Goal: Task Accomplishment & Management: Manage account settings

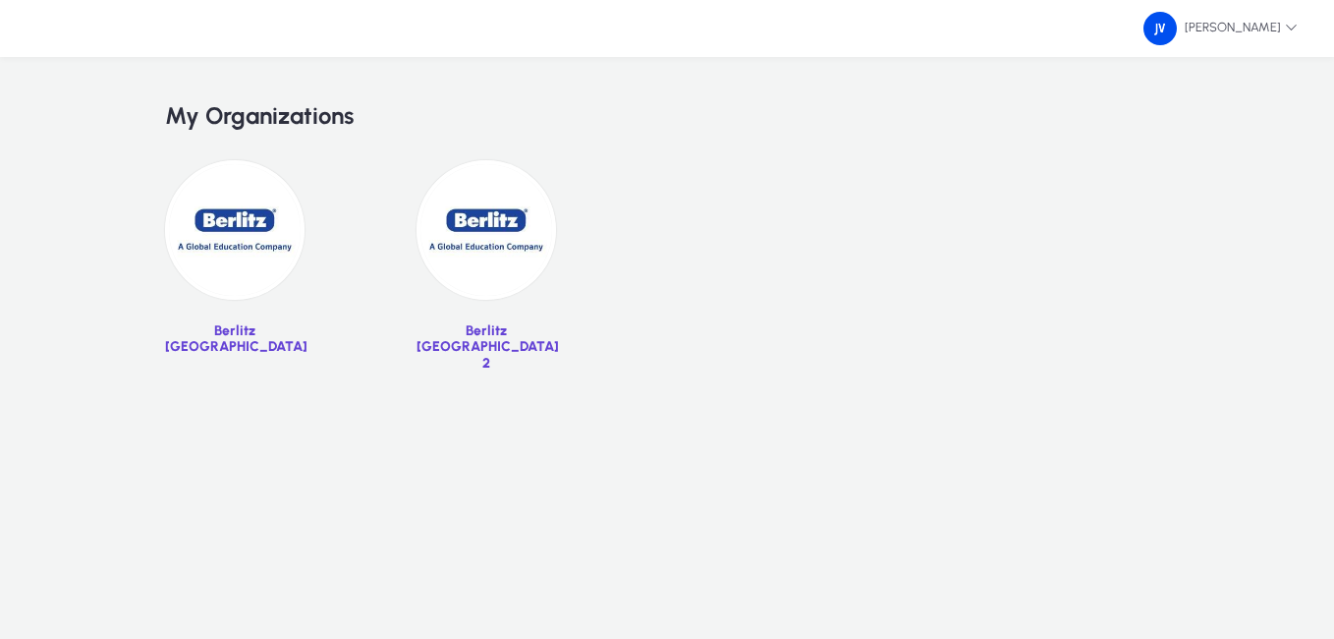
click at [243, 233] on img at bounding box center [235, 230] width 140 height 140
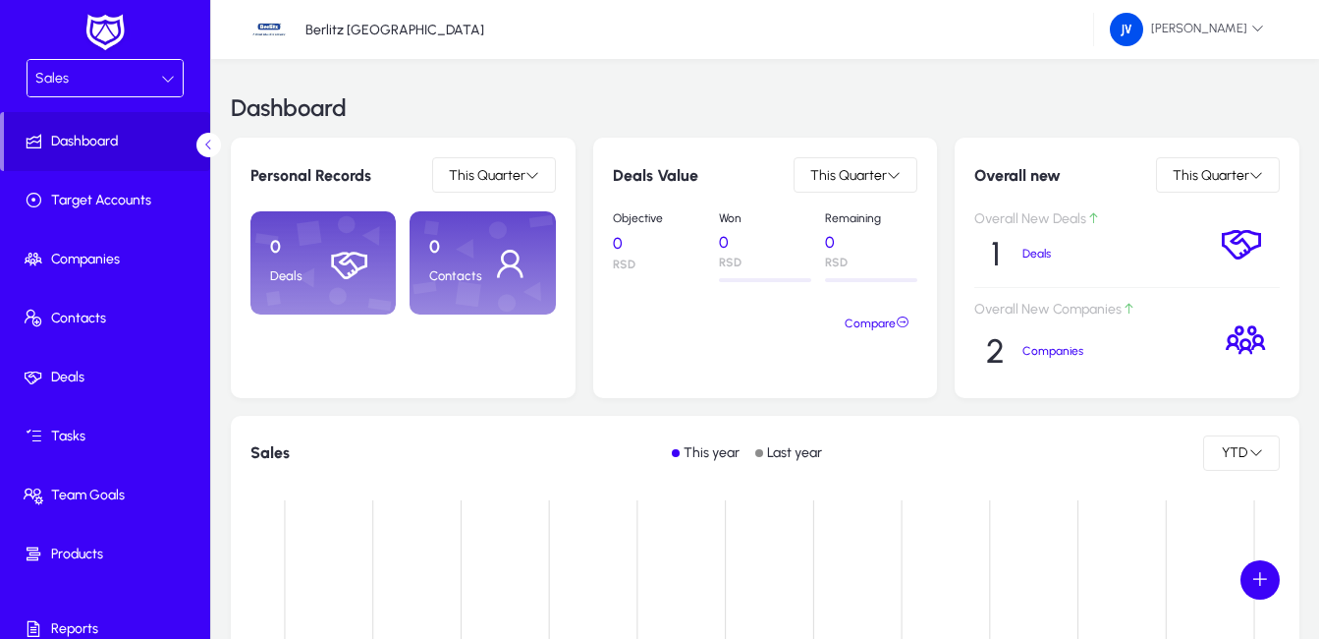
click at [164, 76] on icon at bounding box center [168, 79] width 14 height 14
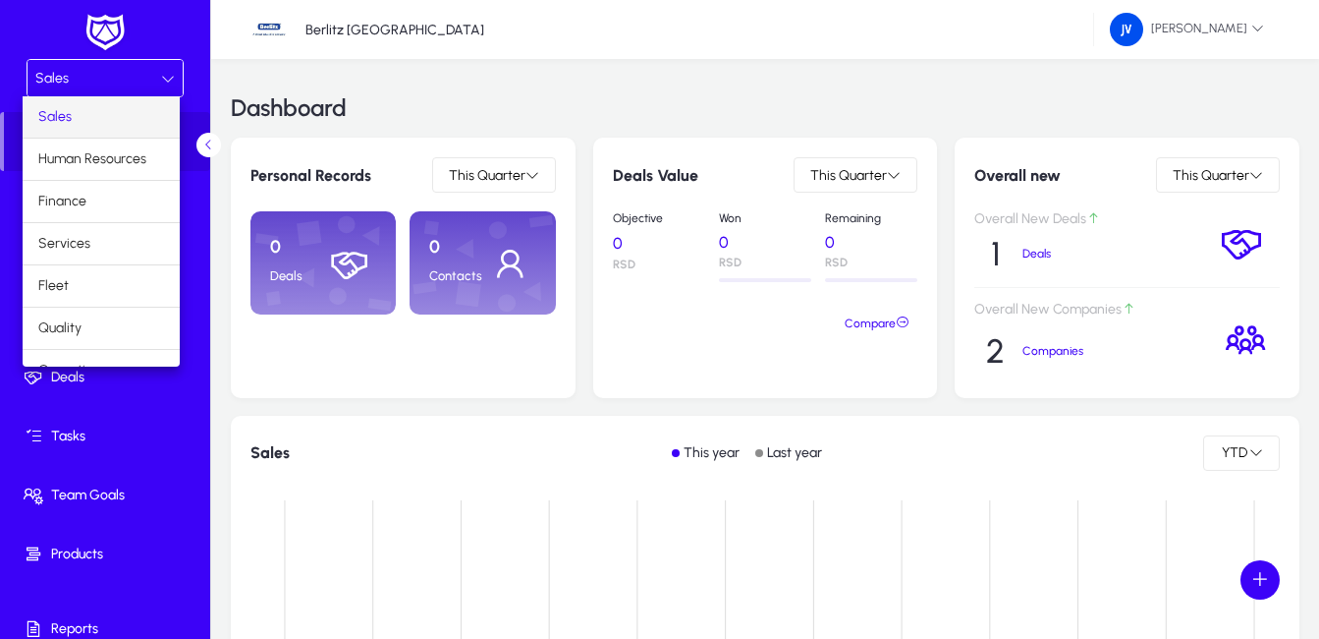
scroll to position [67, 0]
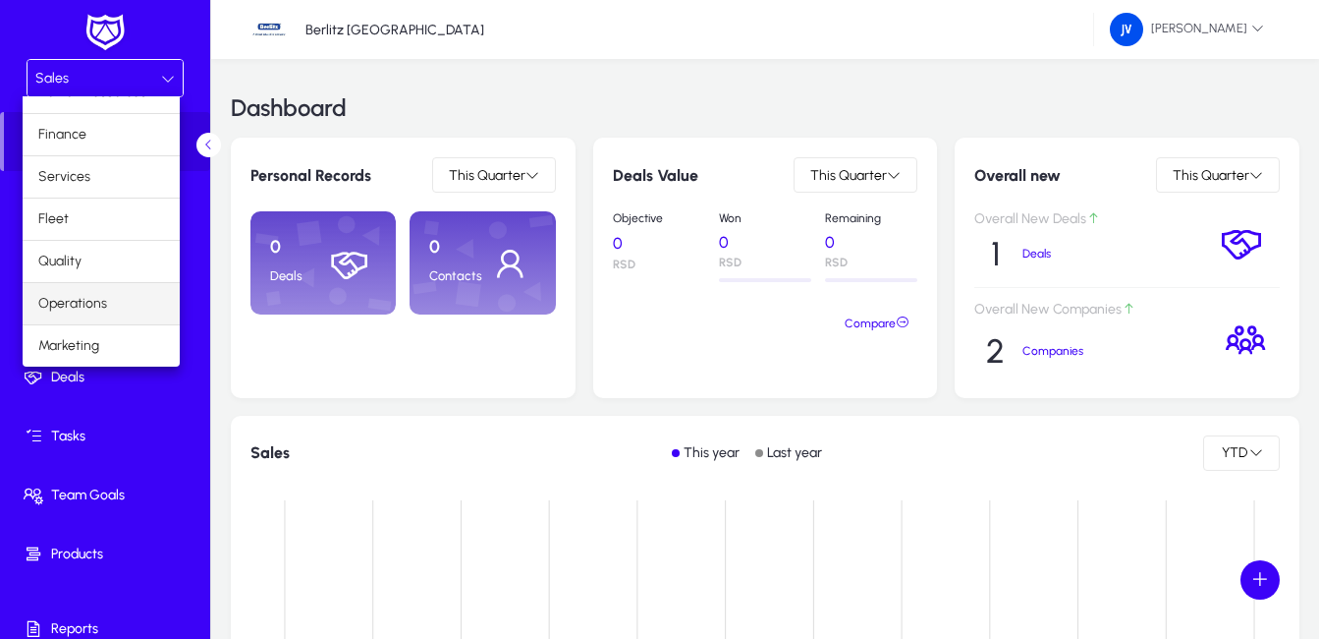
click at [121, 299] on mat-option "Operations" at bounding box center [101, 303] width 157 height 41
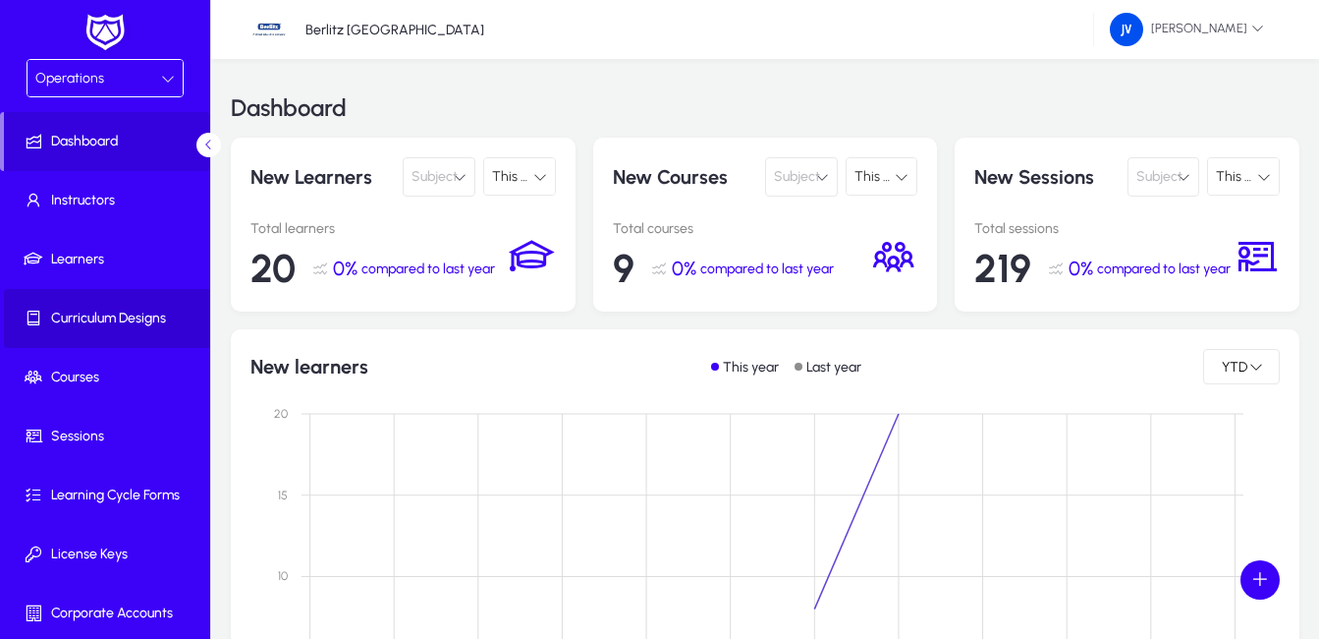
click at [119, 309] on span "Curriculum Designs" at bounding box center [109, 319] width 210 height 20
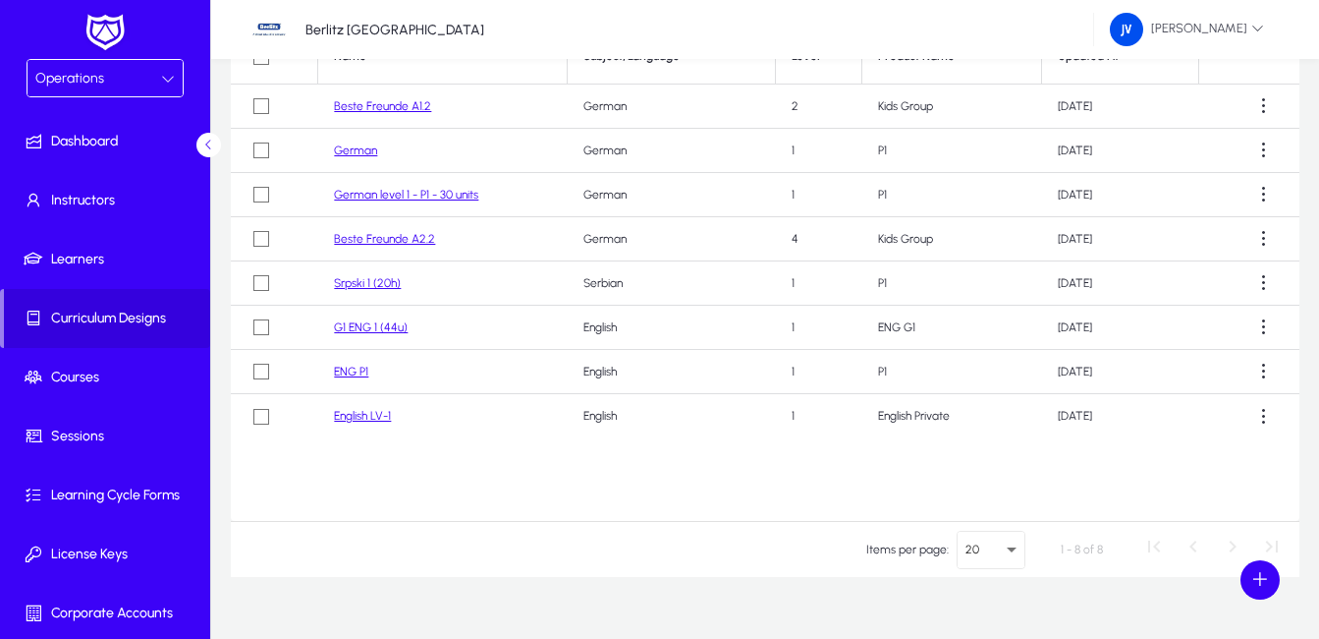
scroll to position [203, 0]
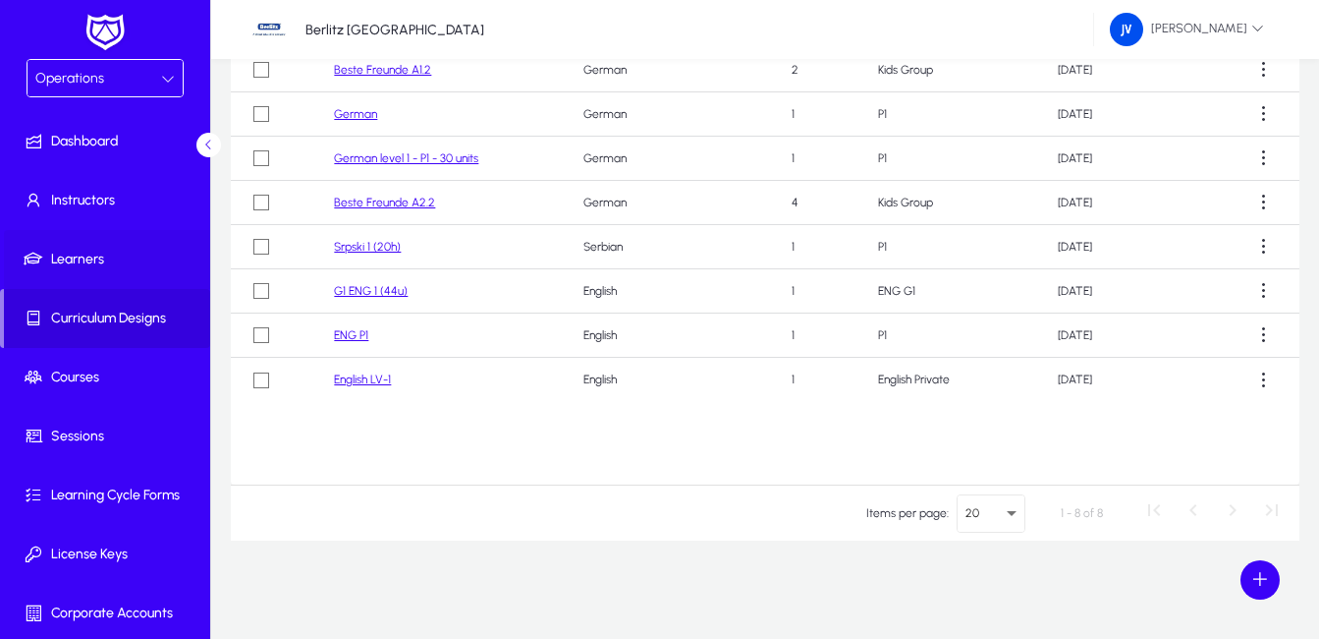
click at [80, 253] on span "Learners" at bounding box center [109, 260] width 210 height 20
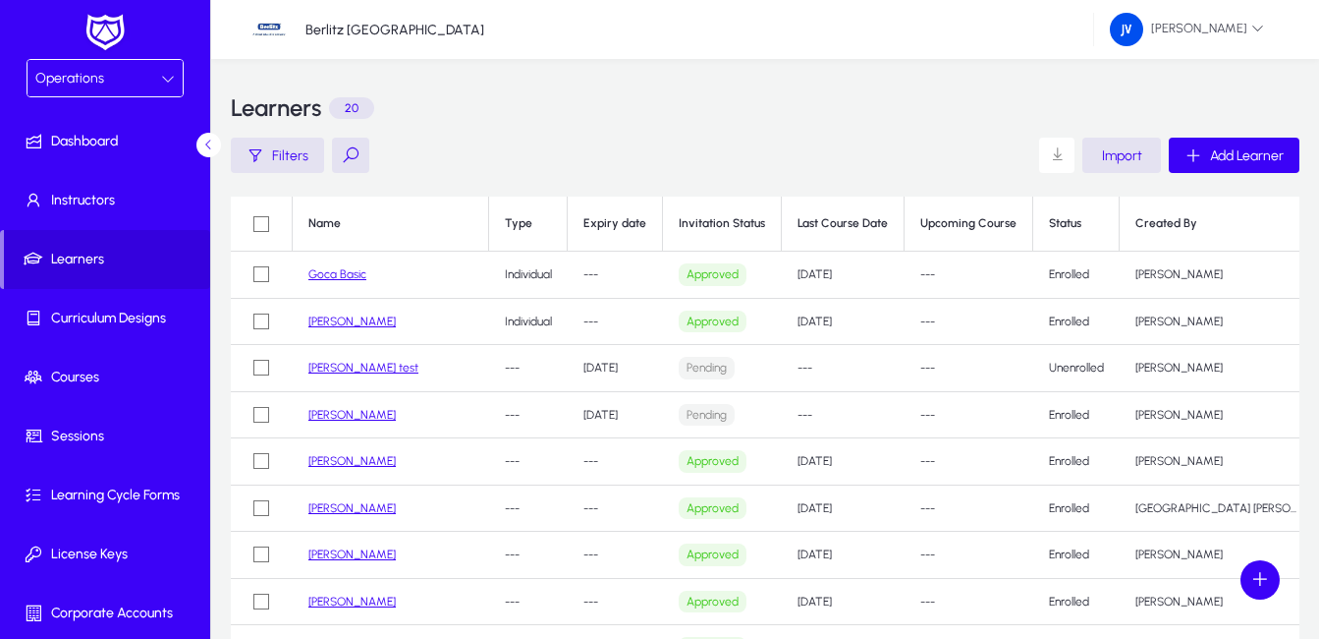
click at [343, 272] on link "Goca Basic" at bounding box center [338, 274] width 58 height 14
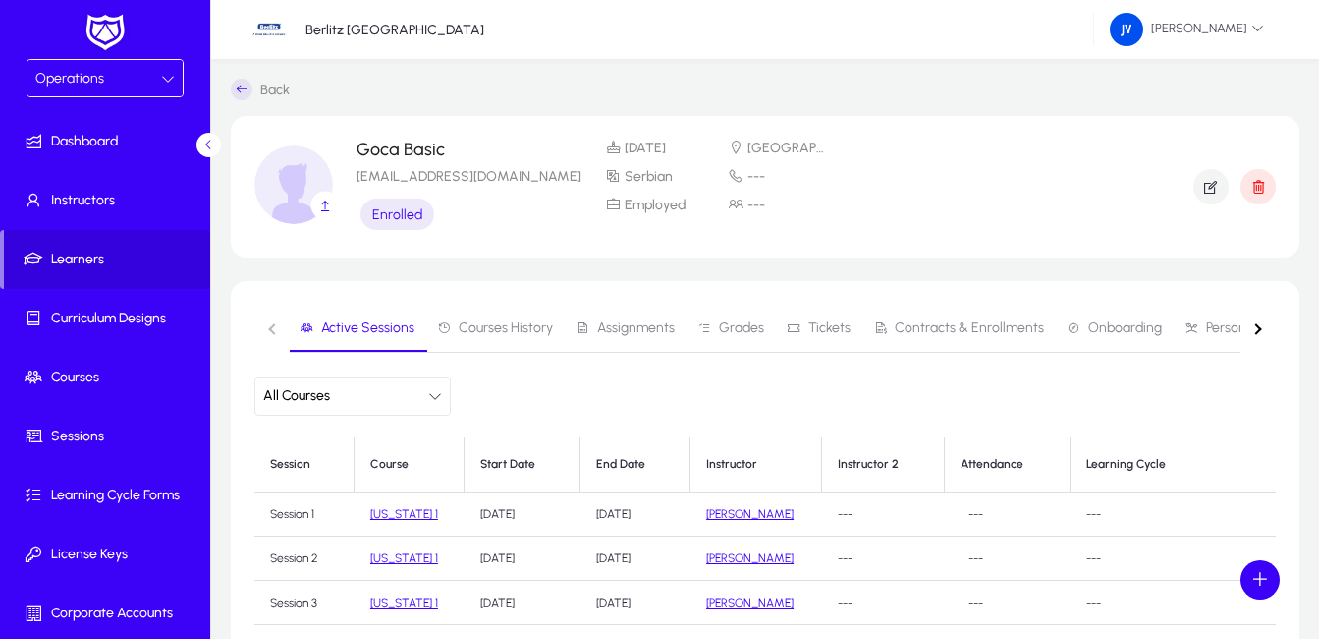
click at [1258, 326] on div "button" at bounding box center [1256, 328] width 11 height 11
click at [917, 325] on span "Personal Development" at bounding box center [937, 328] width 137 height 14
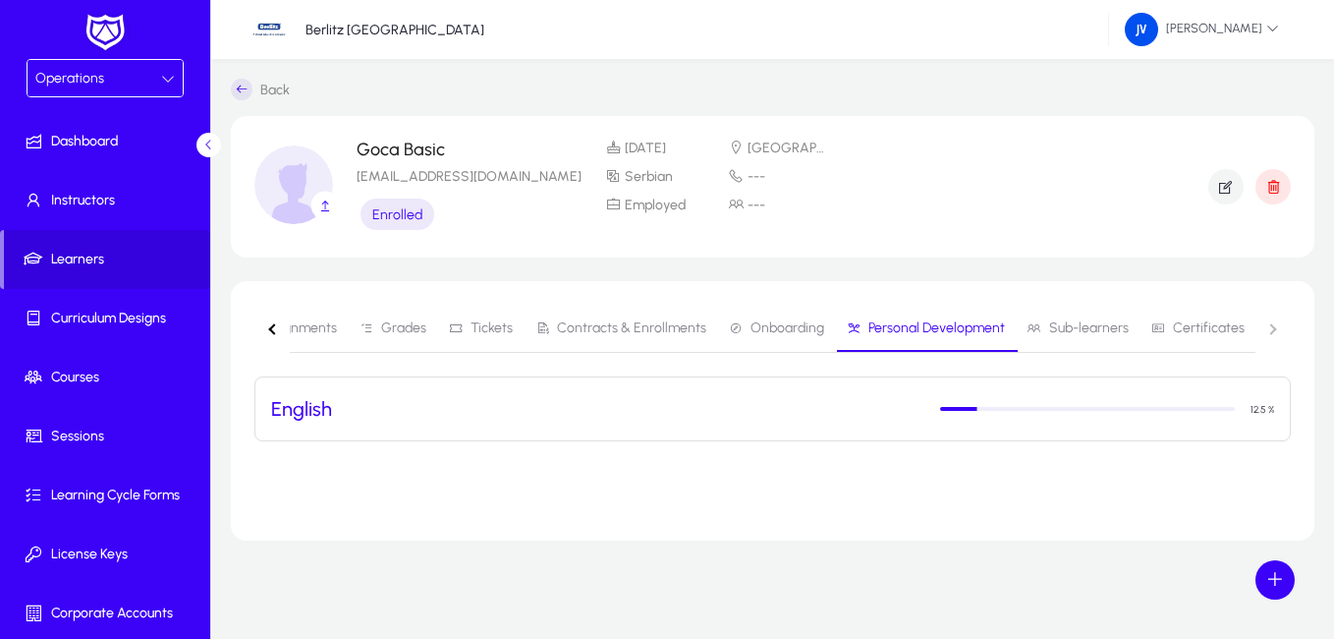
click at [244, 90] on icon at bounding box center [242, 90] width 22 height 22
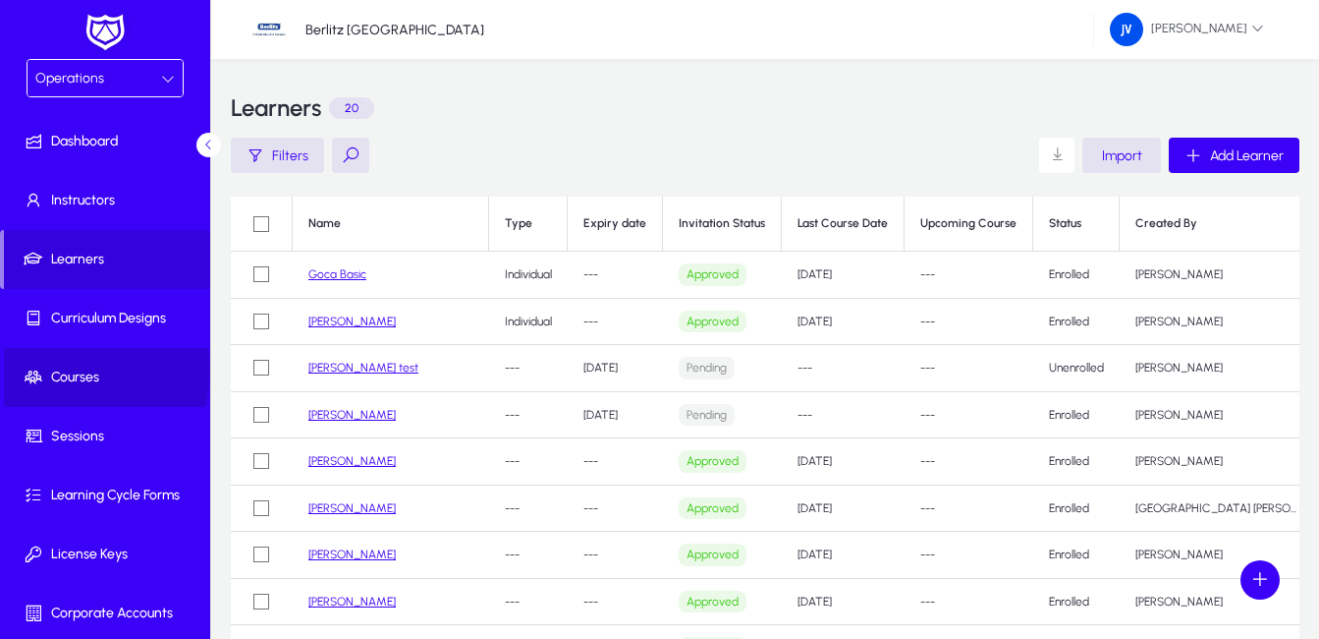
click at [93, 370] on span "Courses" at bounding box center [109, 377] width 210 height 20
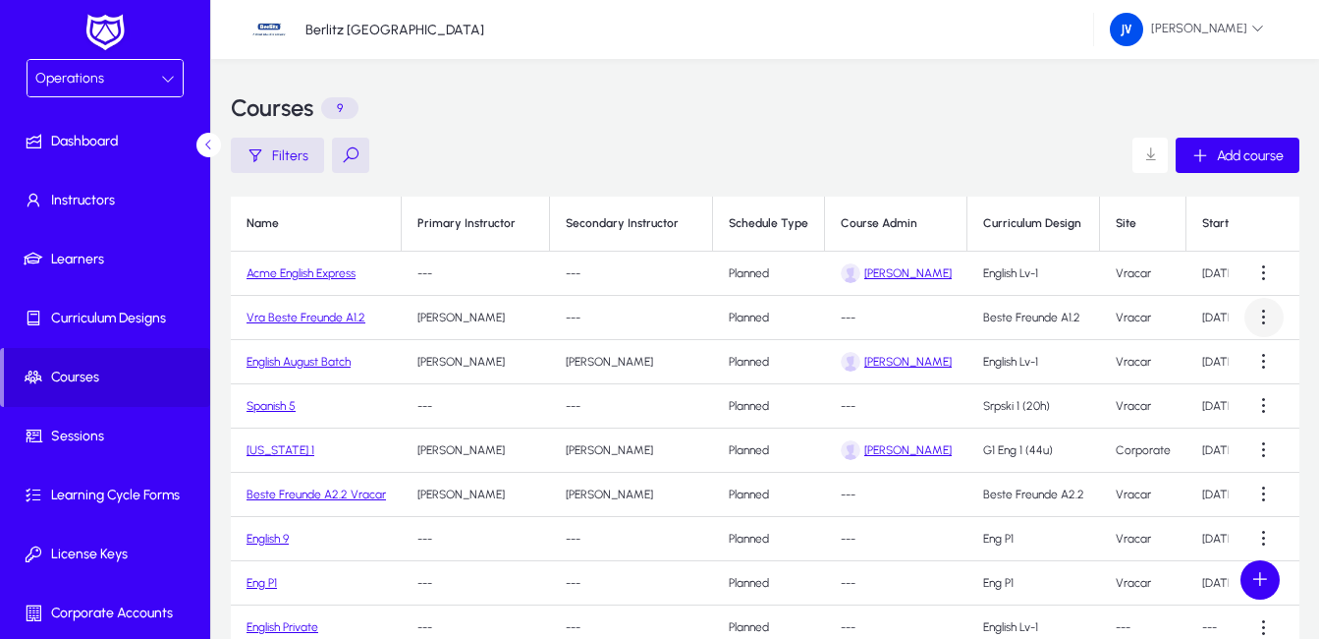
click at [1263, 313] on span at bounding box center [1264, 317] width 39 height 39
click at [1265, 270] on div at bounding box center [659, 319] width 1319 height 639
click at [1265, 270] on span at bounding box center [1264, 272] width 39 height 39
click at [1205, 322] on span "Edit" at bounding box center [1229, 321] width 79 height 18
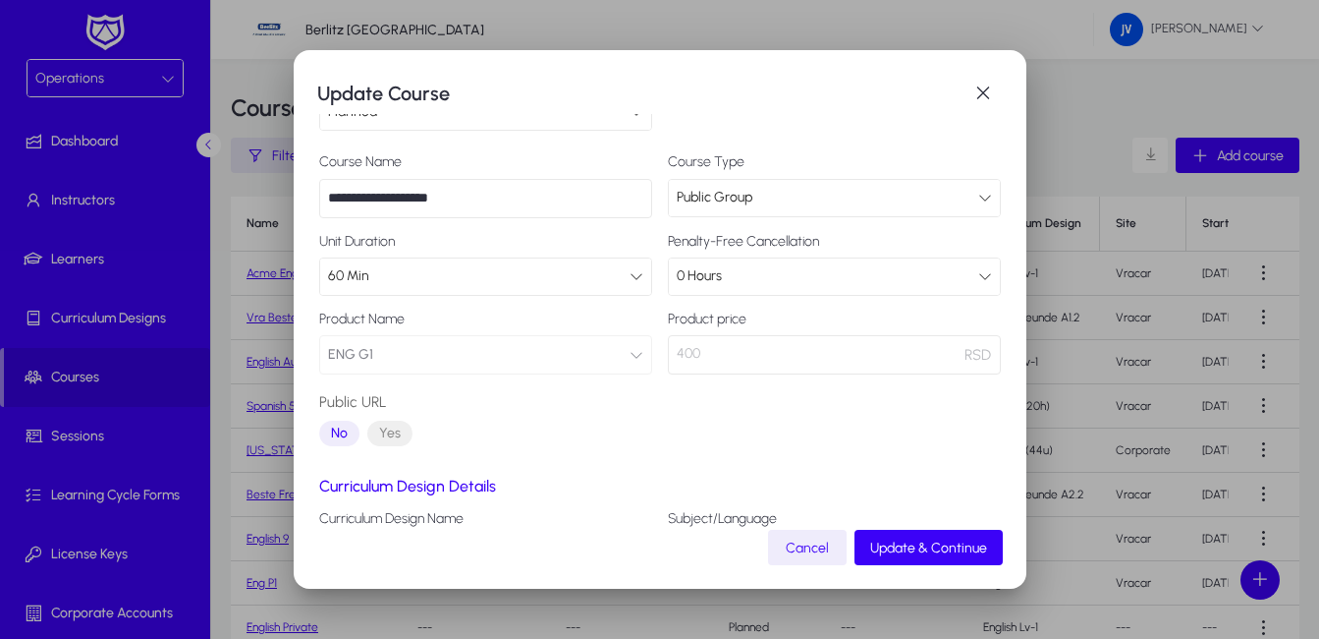
scroll to position [65, 0]
click at [979, 276] on icon at bounding box center [986, 280] width 14 height 14
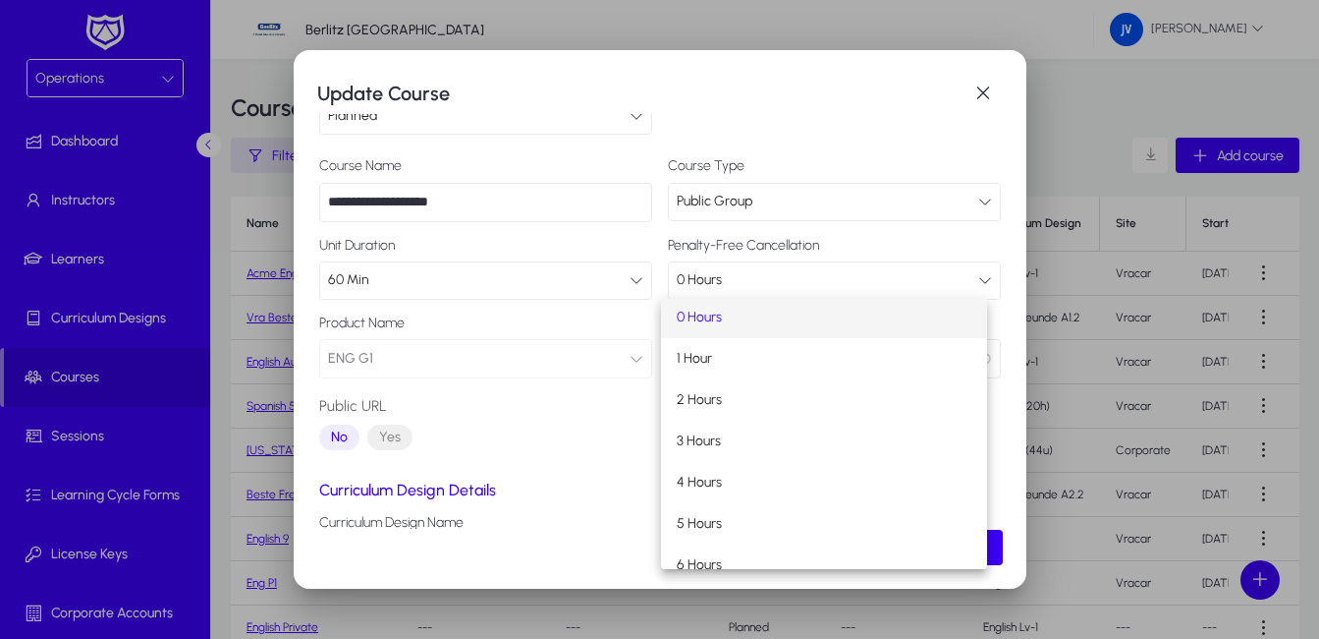
scroll to position [0, 0]
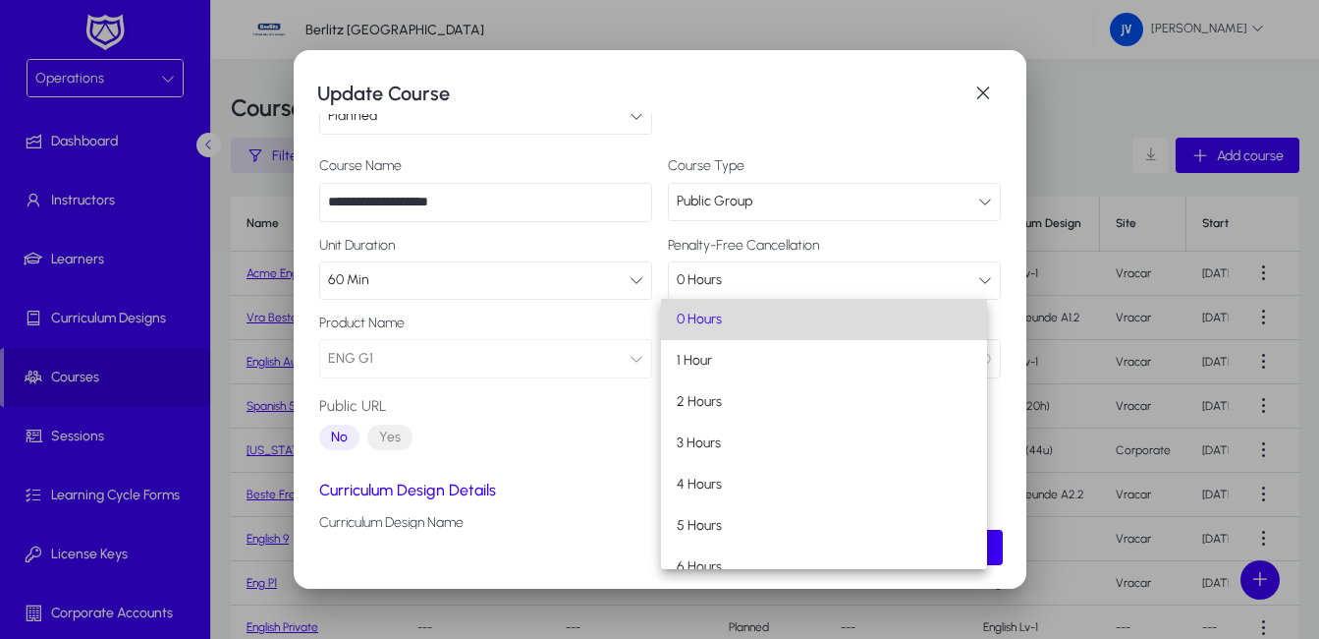
click at [875, 320] on mat-option "0 Hours" at bounding box center [824, 319] width 326 height 41
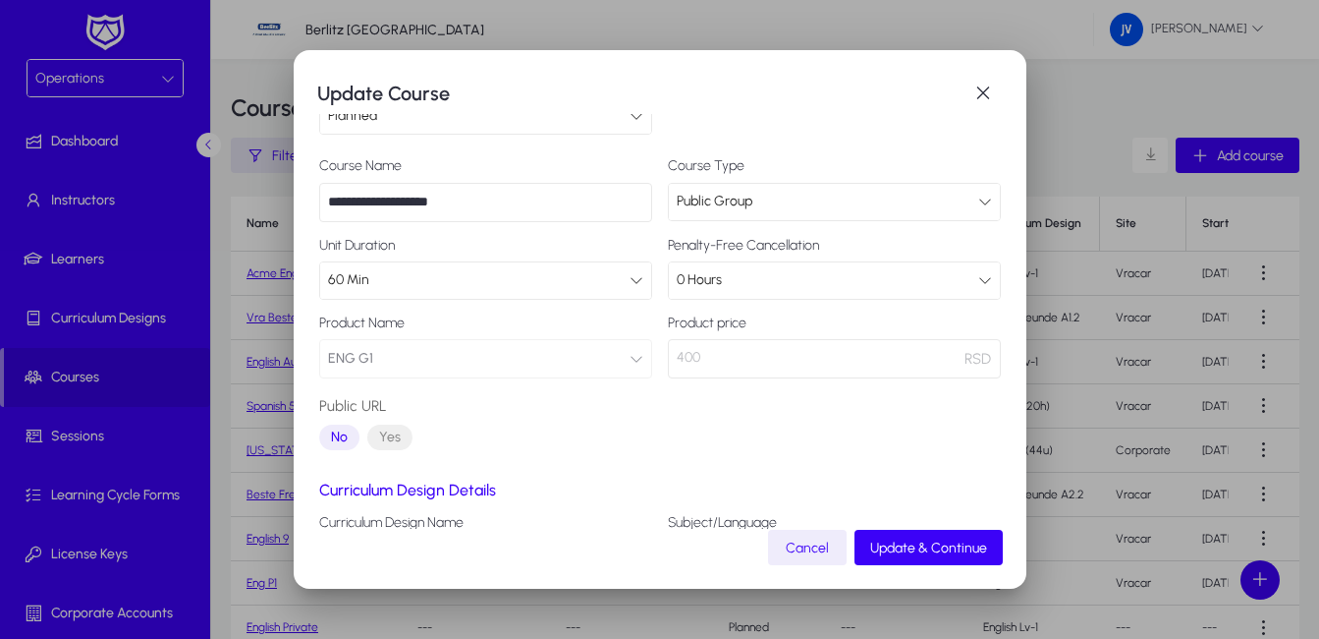
click at [979, 277] on icon at bounding box center [986, 280] width 14 height 14
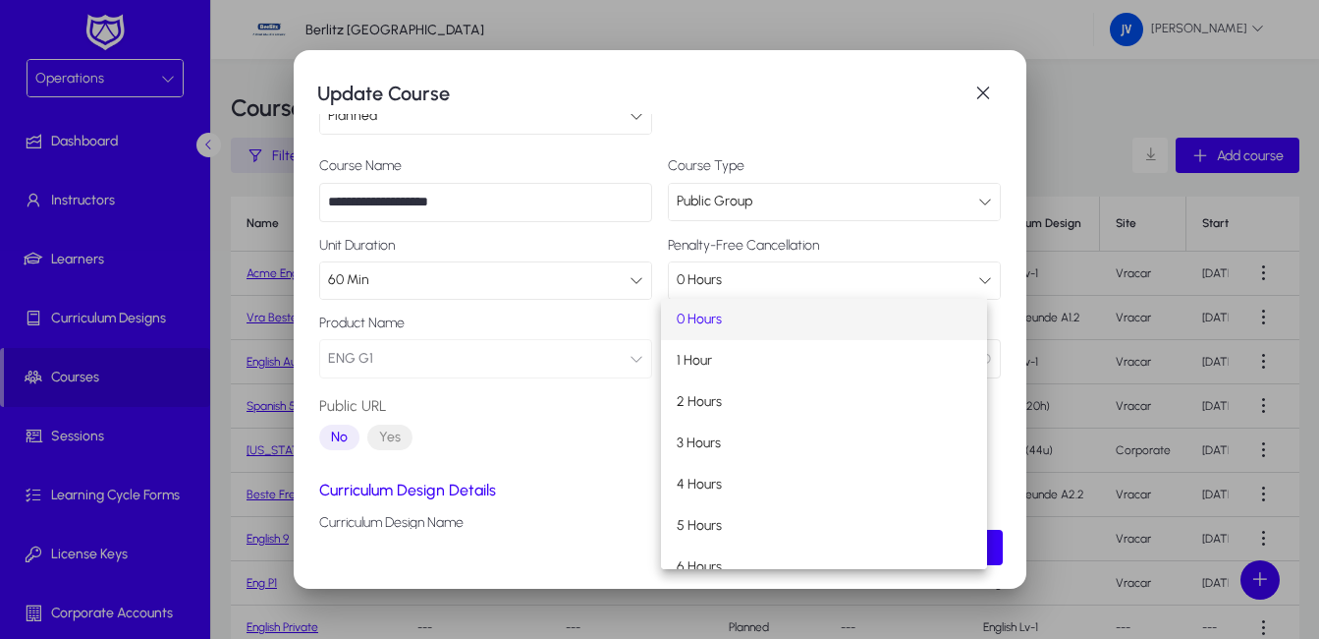
click at [953, 280] on div at bounding box center [659, 319] width 1319 height 639
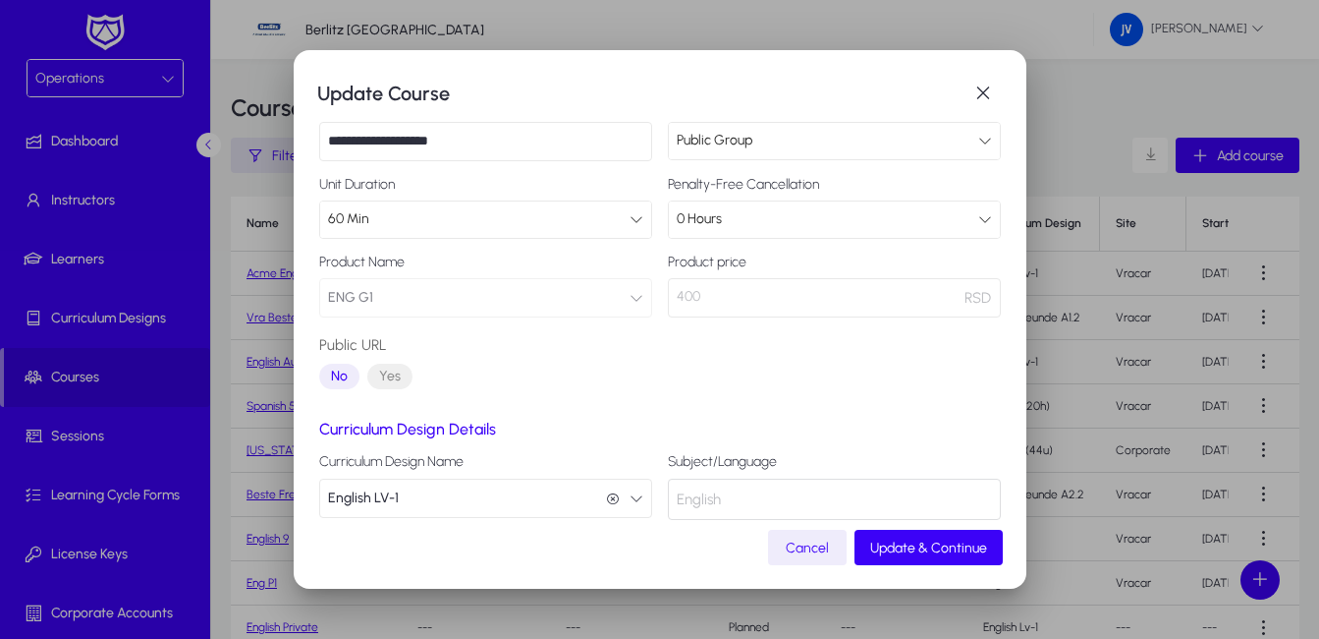
scroll to position [127, 0]
click at [979, 219] on icon at bounding box center [986, 218] width 14 height 14
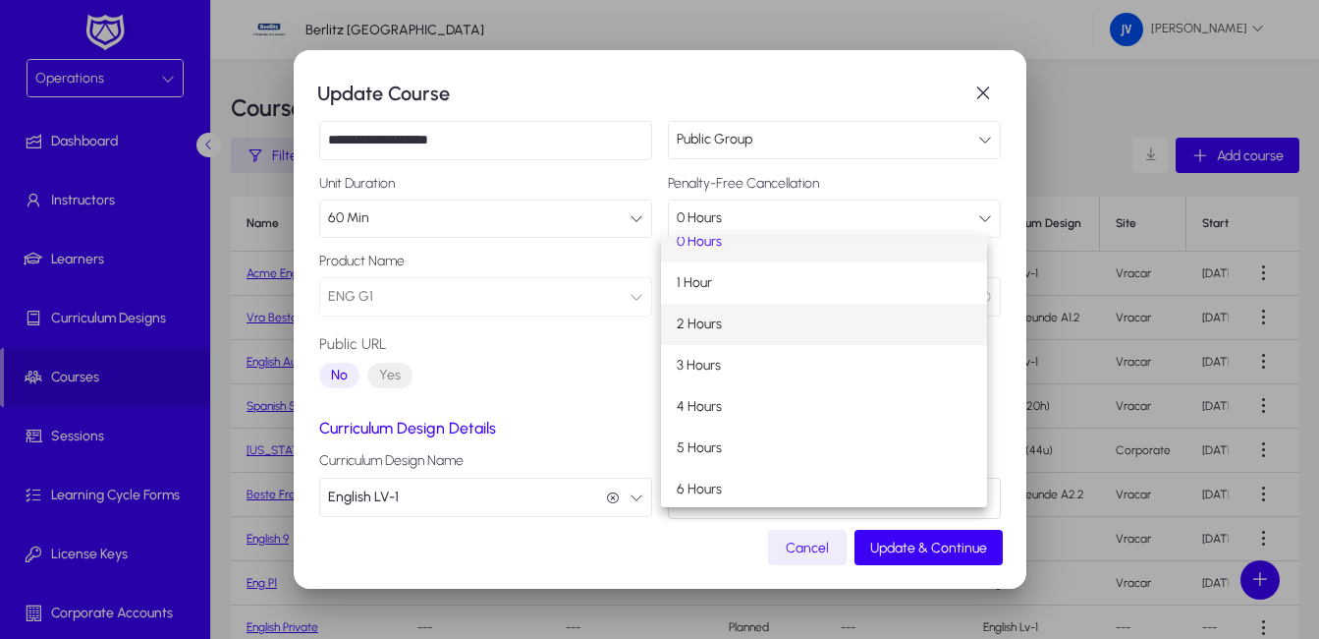
scroll to position [19, 0]
click at [972, 216] on div at bounding box center [659, 319] width 1319 height 639
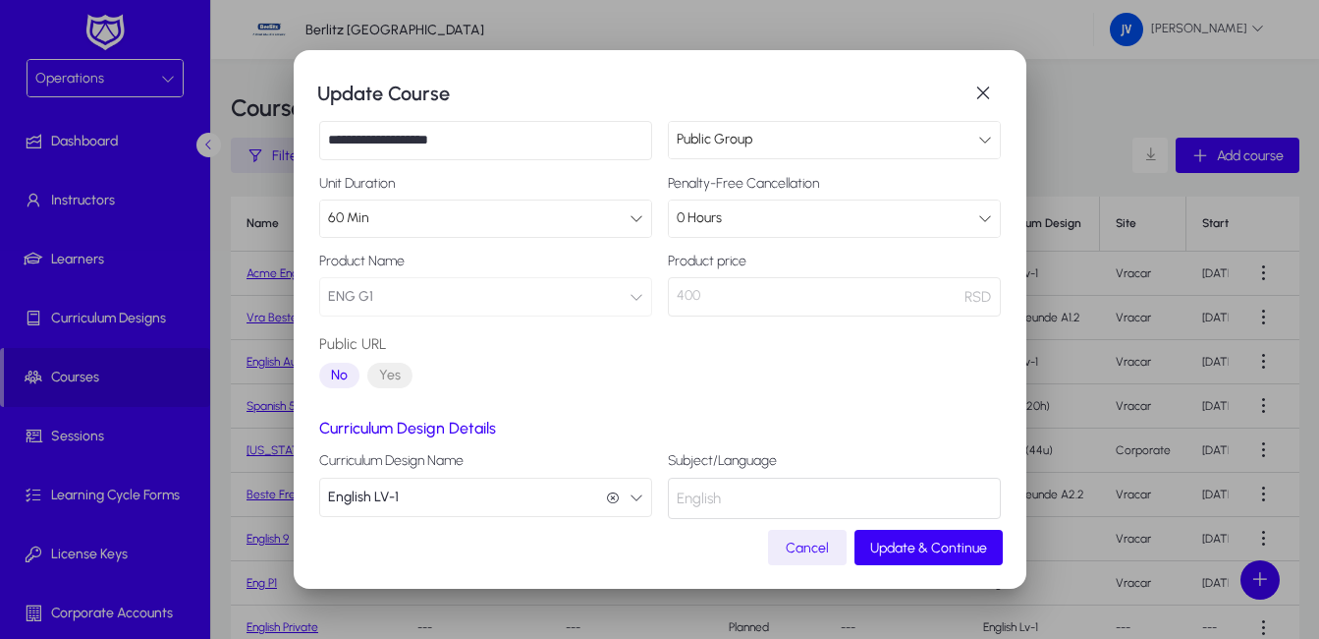
click at [630, 220] on icon at bounding box center [637, 218] width 14 height 14
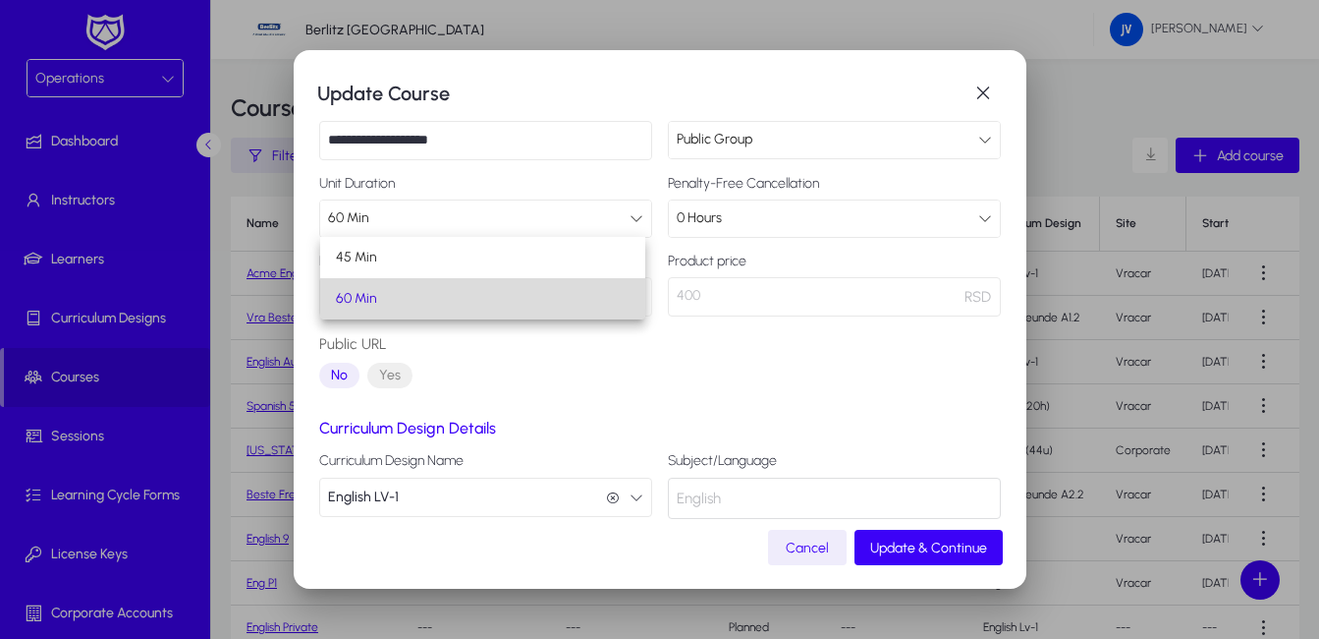
click at [433, 290] on mat-option "60 Min" at bounding box center [483, 298] width 326 height 41
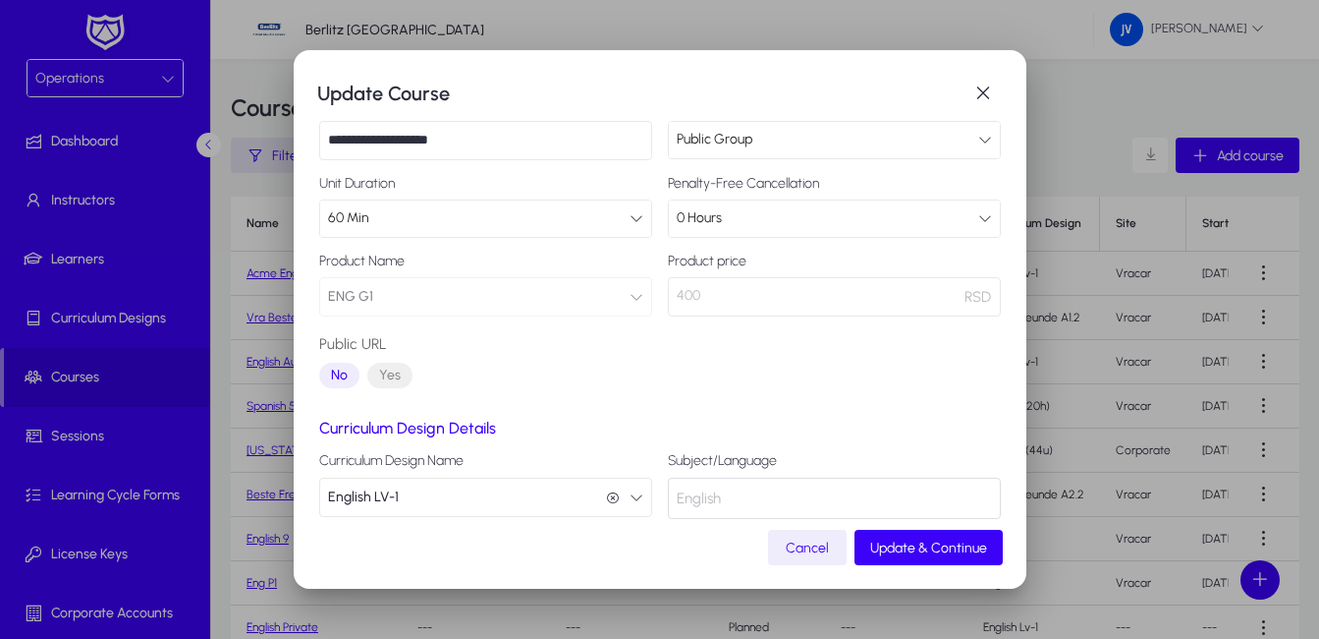
click at [637, 216] on div "60 Min" at bounding box center [485, 218] width 331 height 36
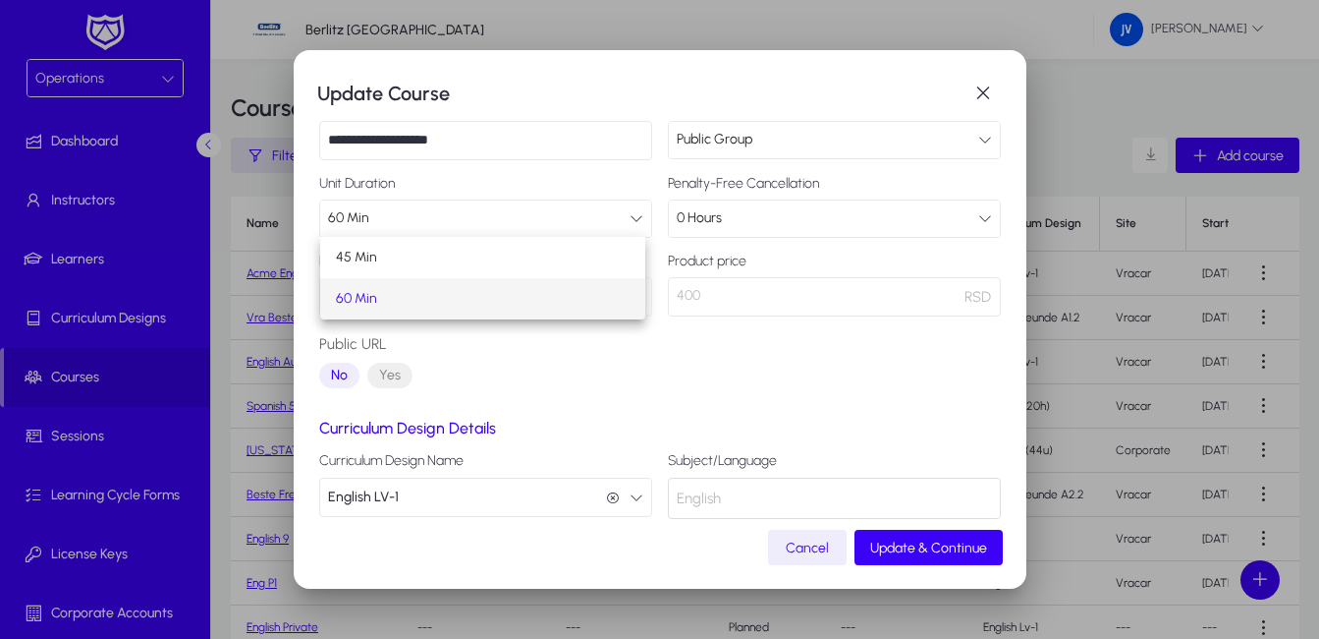
click at [636, 217] on div at bounding box center [659, 319] width 1319 height 639
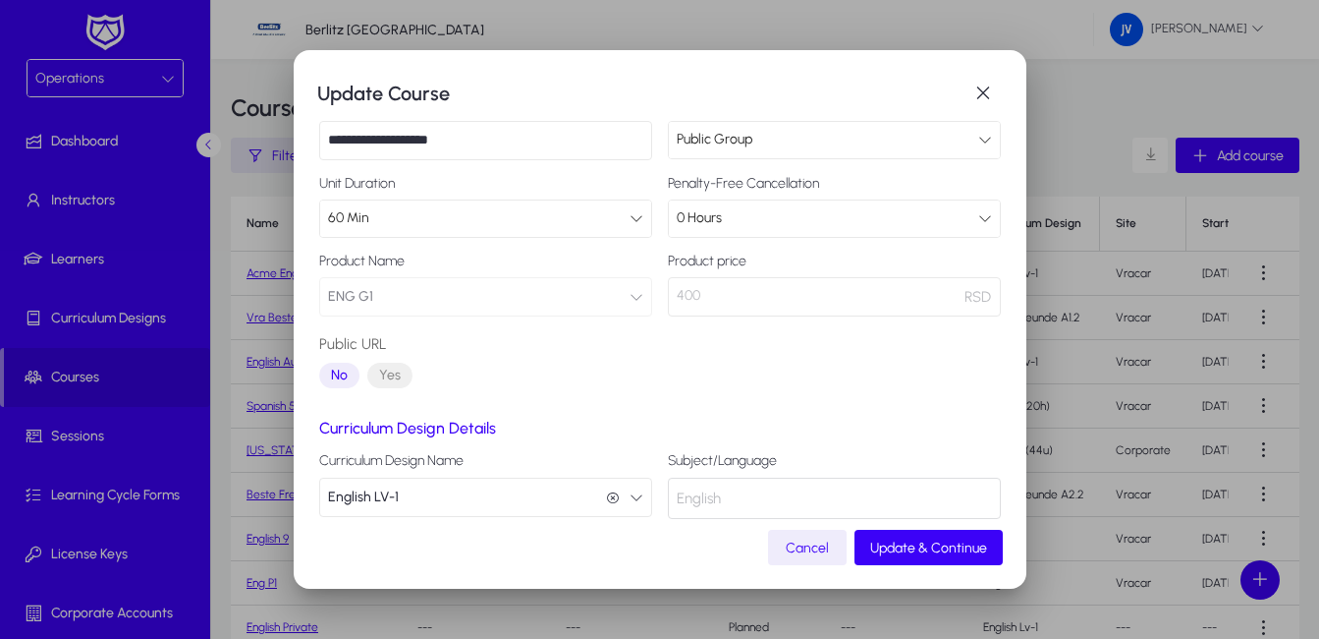
scroll to position [228, 0]
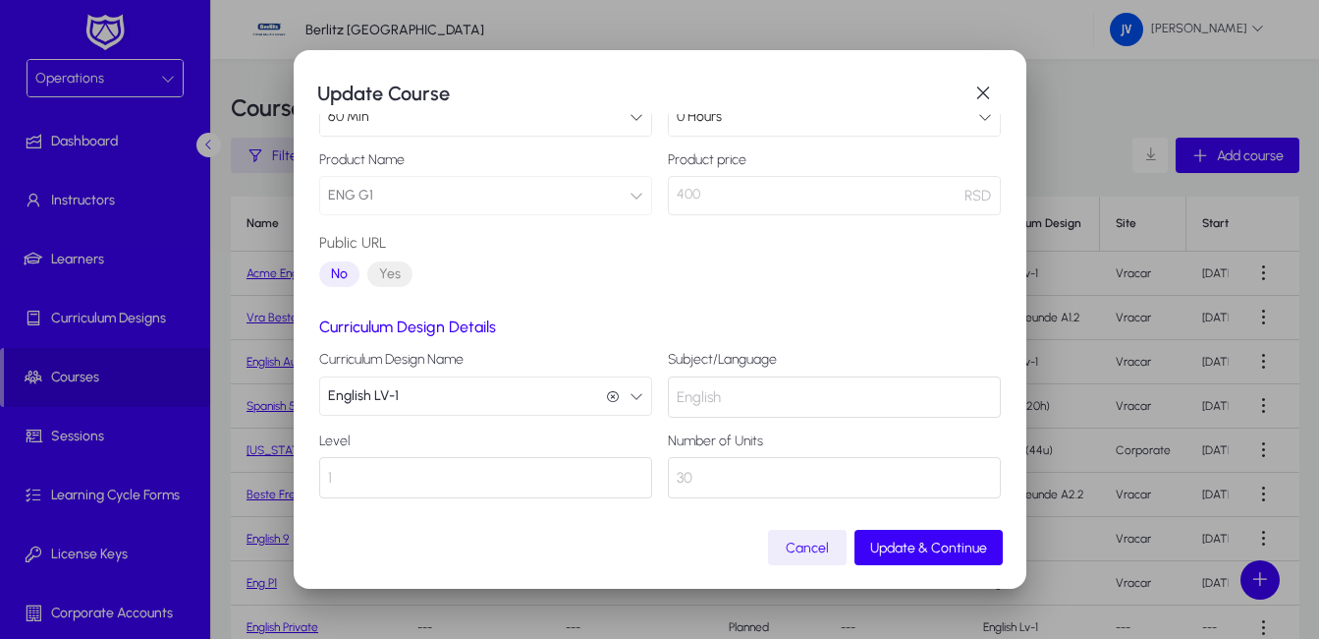
click at [633, 390] on icon "button" at bounding box center [637, 396] width 14 height 14
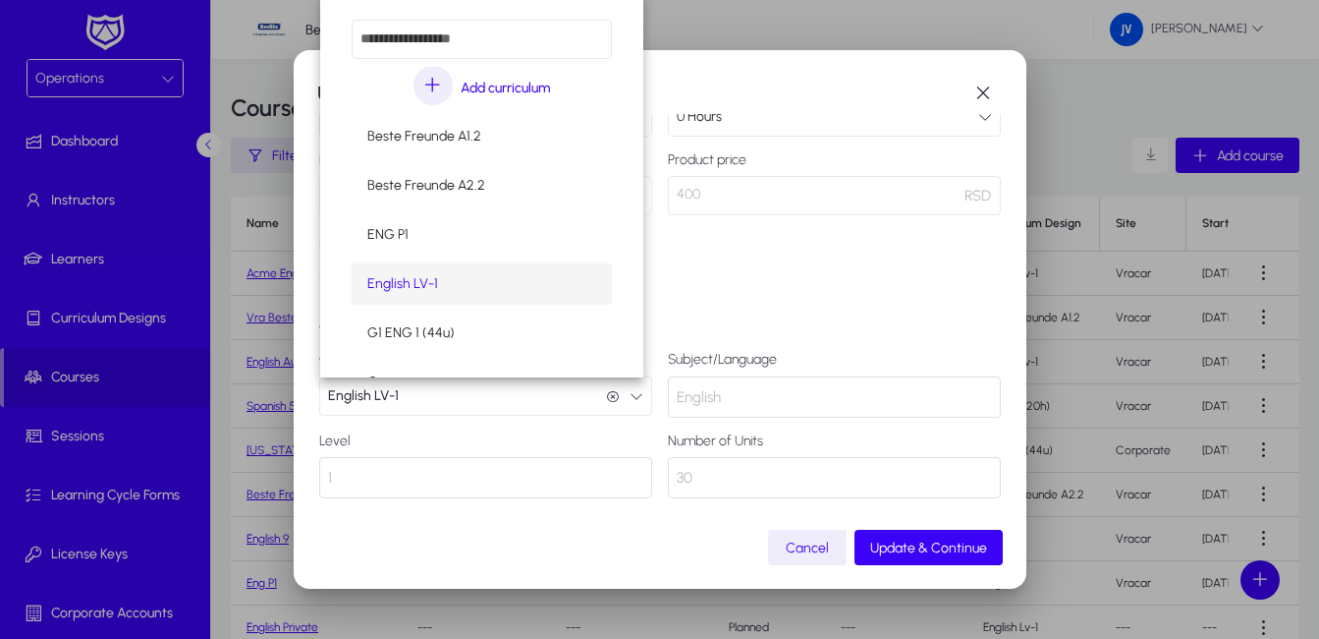
click at [633, 390] on div at bounding box center [659, 319] width 1319 height 639
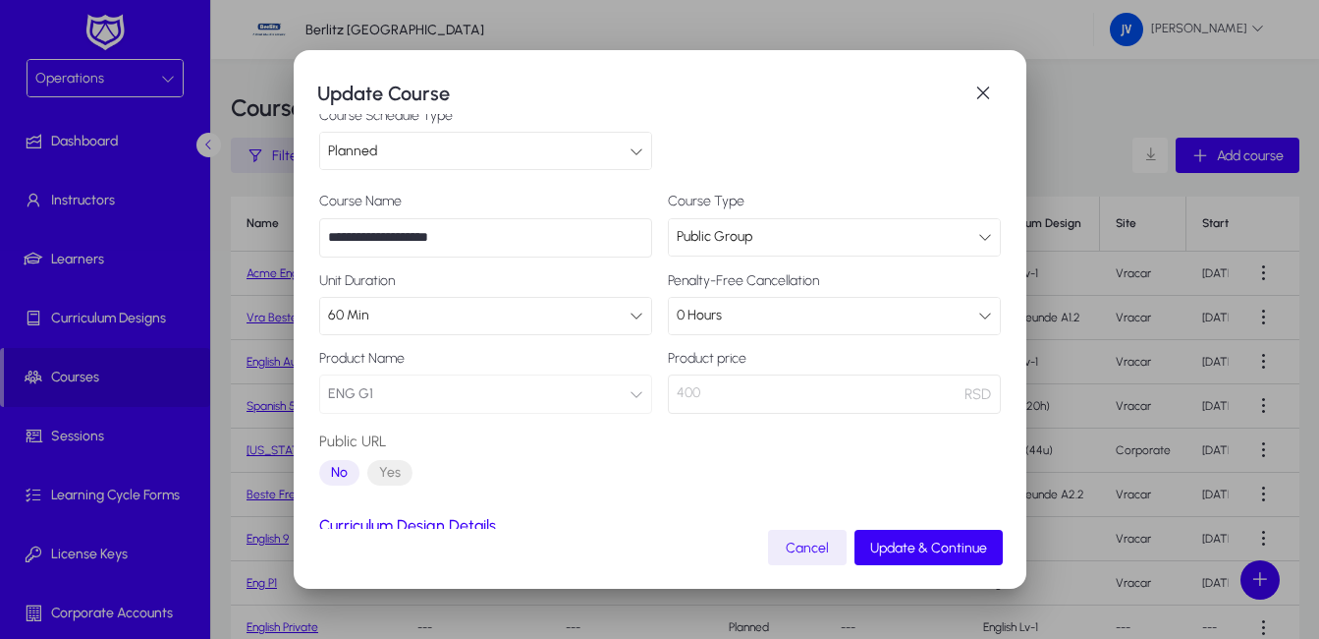
scroll to position [0, 0]
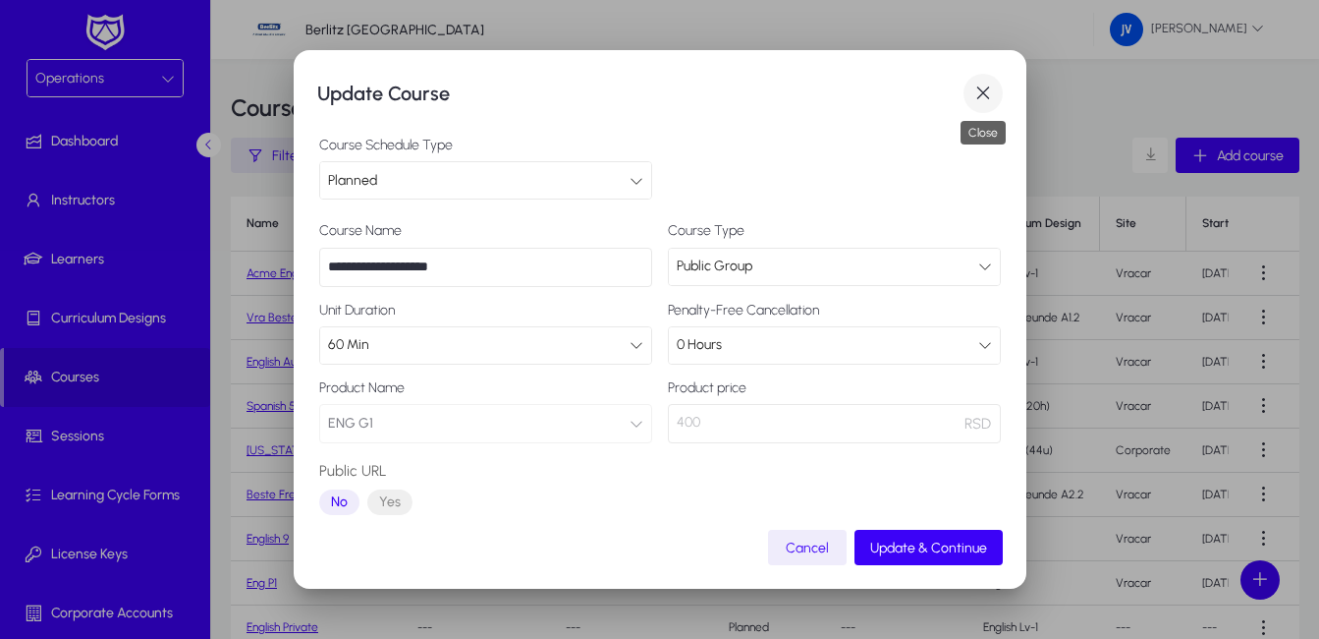
click at [982, 94] on span "button" at bounding box center [983, 93] width 39 height 39
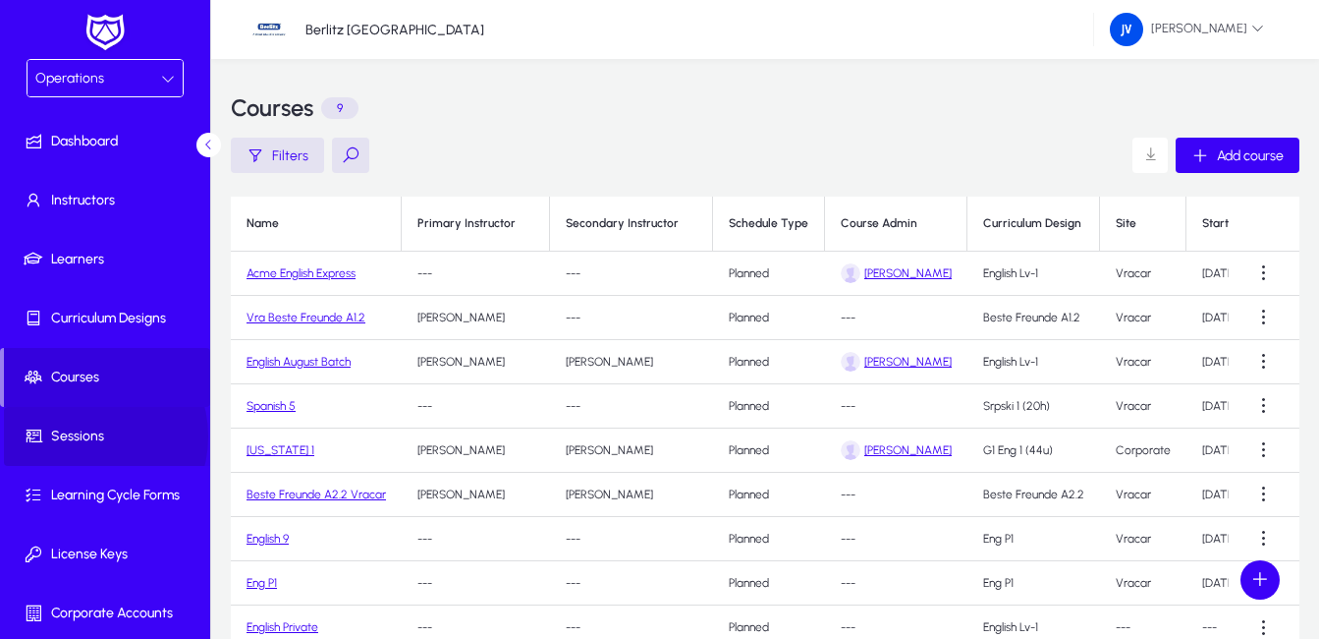
click at [84, 436] on span "Sessions" at bounding box center [109, 436] width 210 height 20
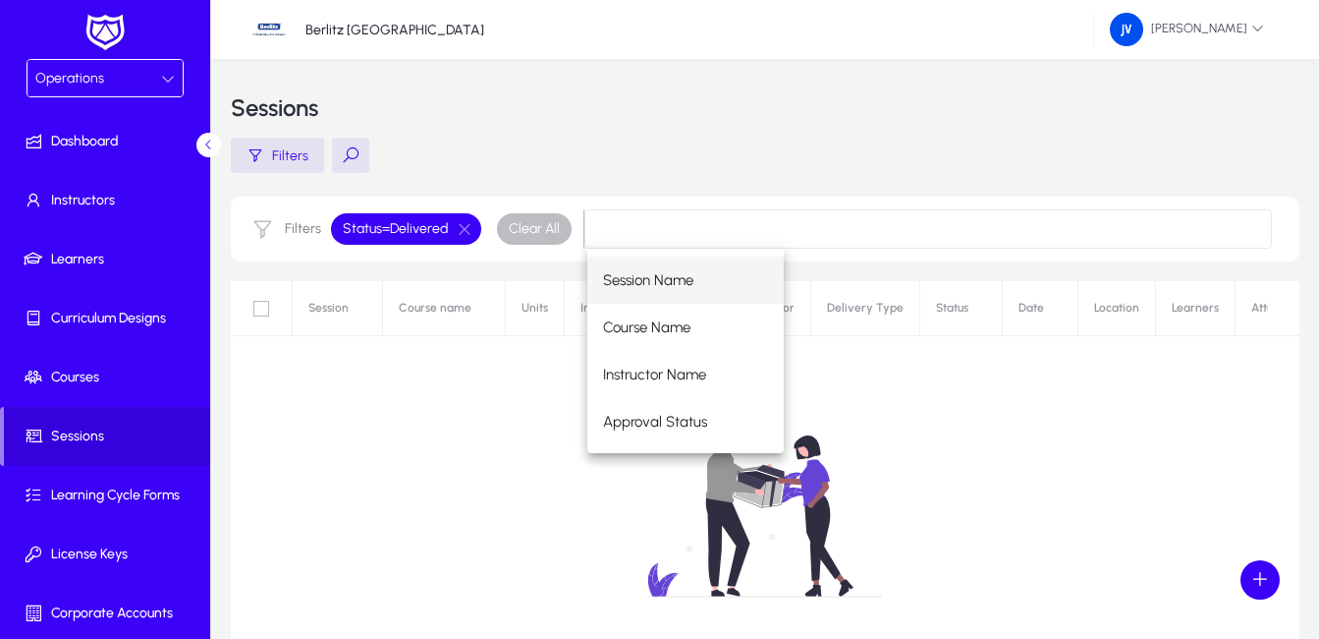
click at [389, 422] on div "No sessions found." at bounding box center [765, 526] width 1069 height 491
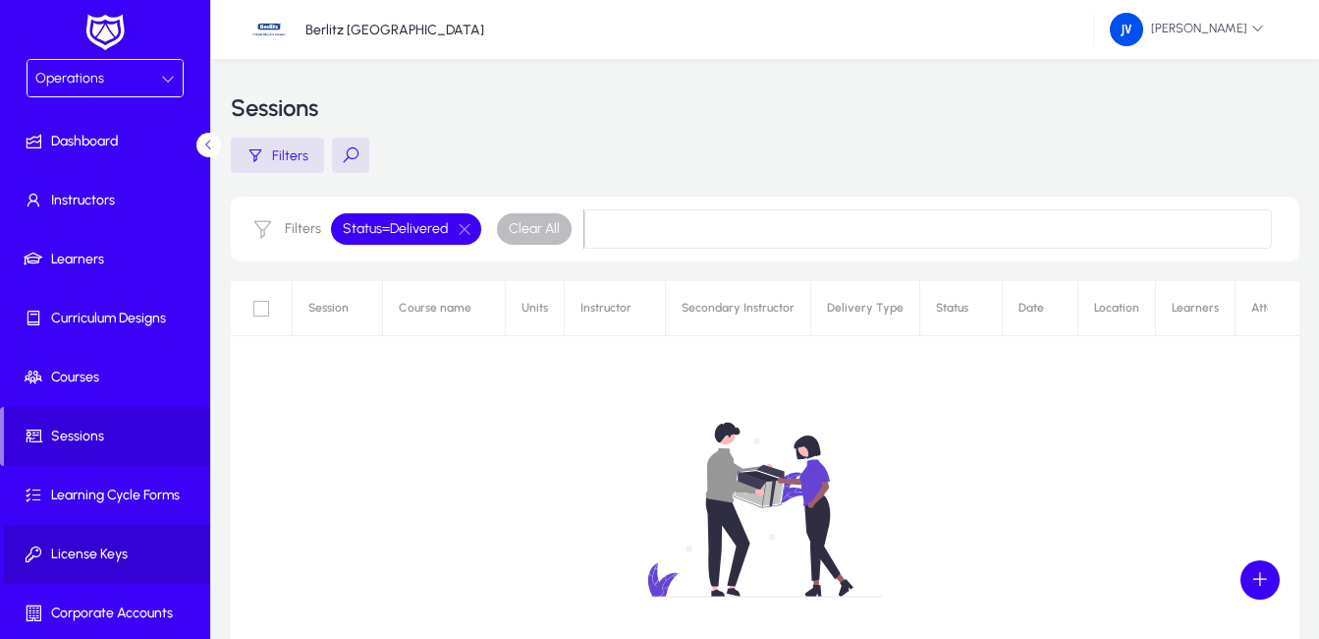
click at [115, 558] on span "License Keys" at bounding box center [109, 554] width 210 height 20
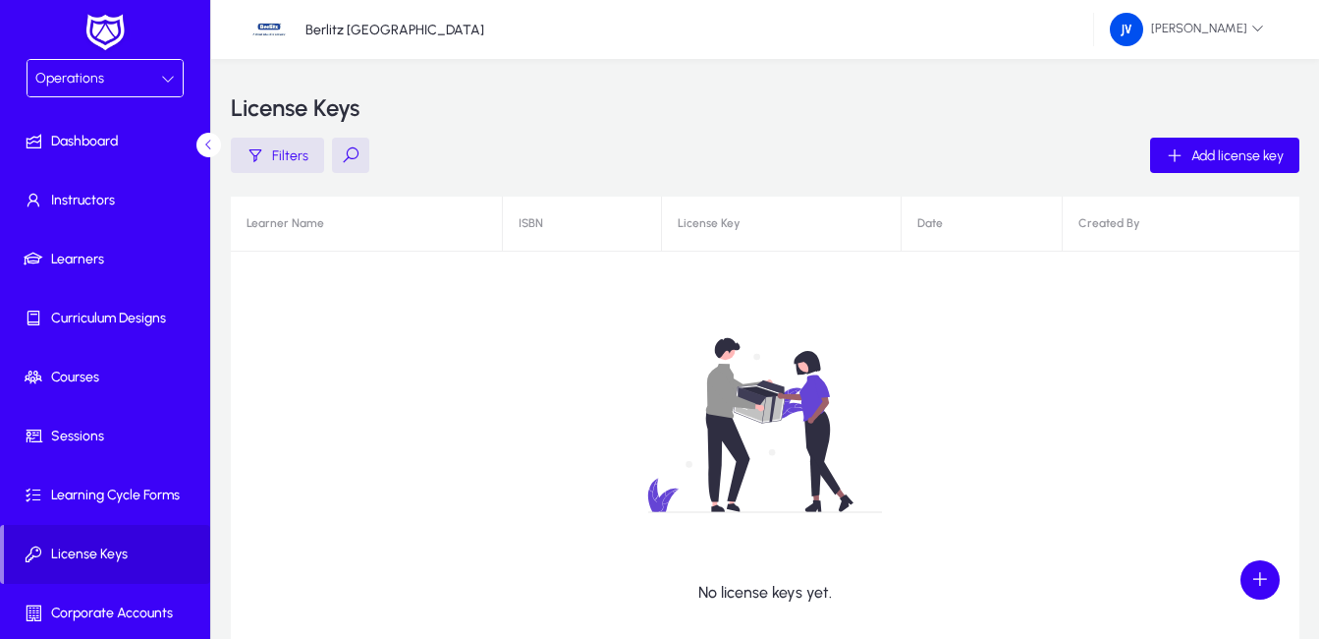
click at [344, 231] on div "No license keys yet." at bounding box center [765, 441] width 1069 height 491
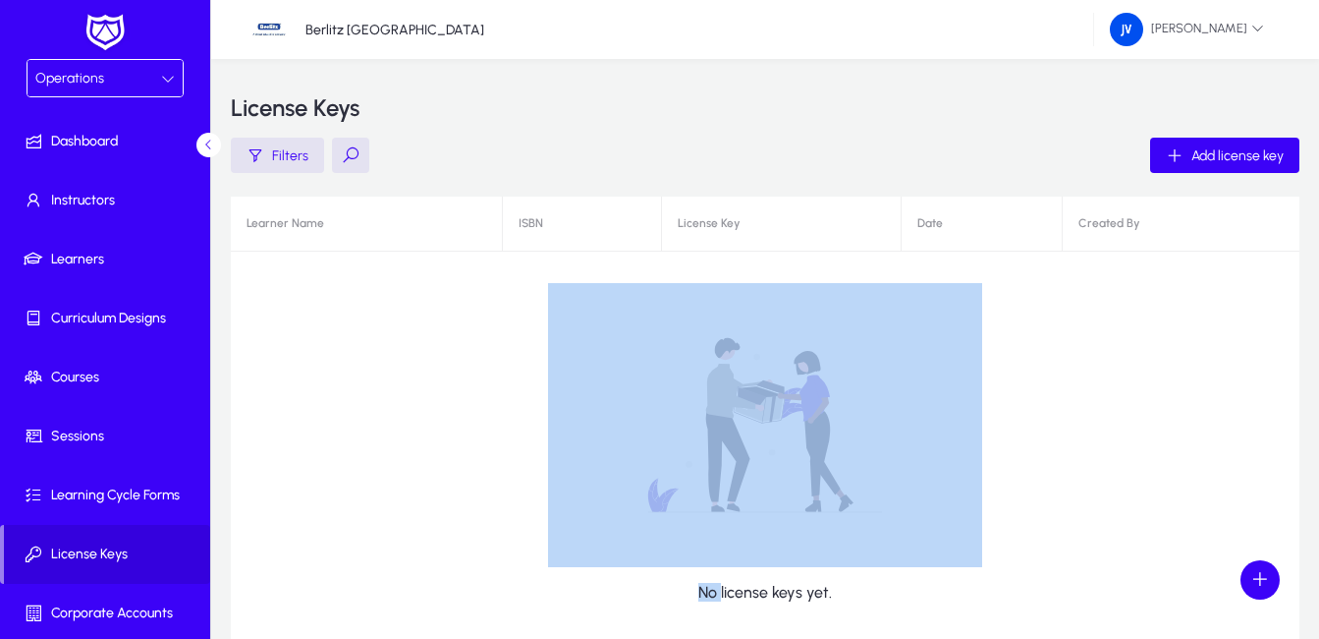
click at [344, 231] on div "No license keys yet." at bounding box center [765, 441] width 1069 height 491
drag, startPoint x: 344, startPoint y: 231, endPoint x: 413, endPoint y: 373, distance: 158.2
click at [413, 373] on div "No license keys yet." at bounding box center [765, 441] width 1069 height 491
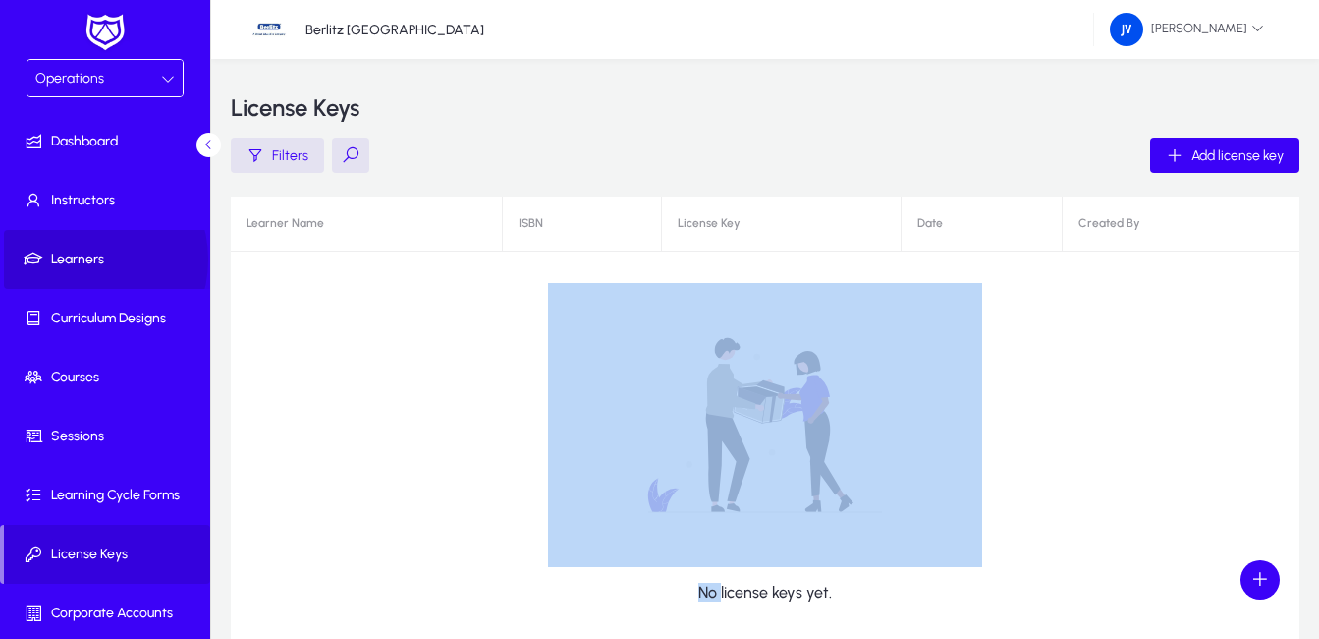
click at [83, 259] on span "Learners" at bounding box center [109, 260] width 210 height 20
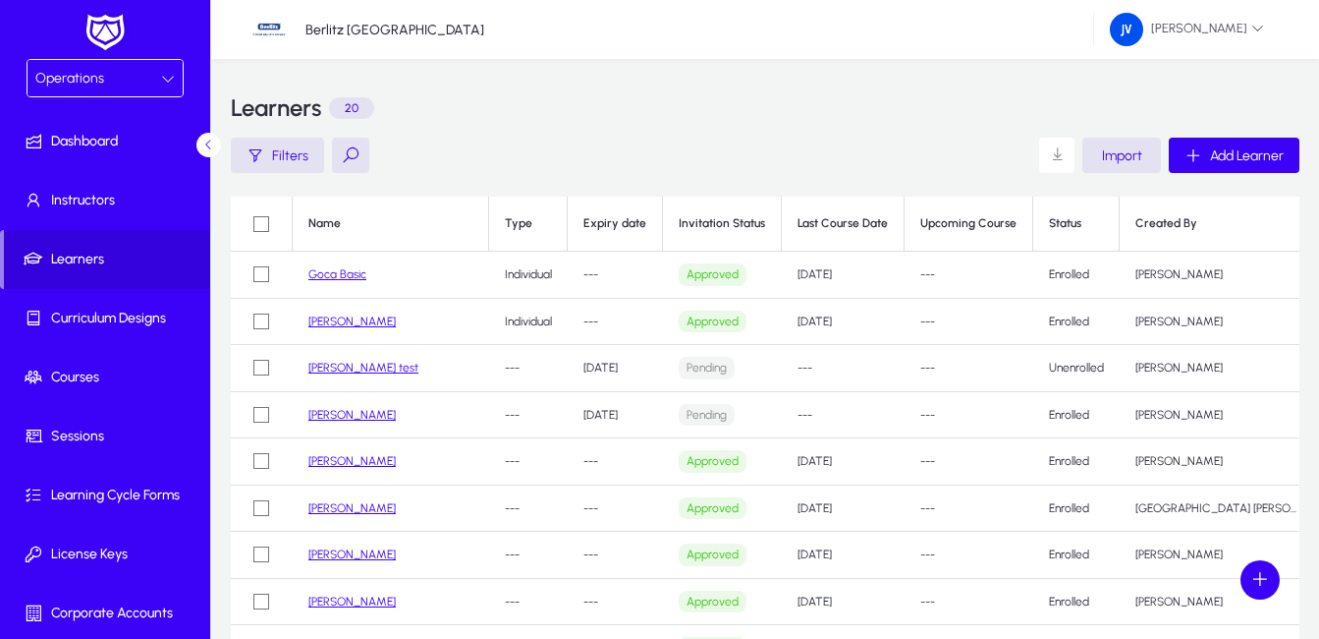
click at [348, 272] on link "Goca Basic" at bounding box center [338, 274] width 58 height 14
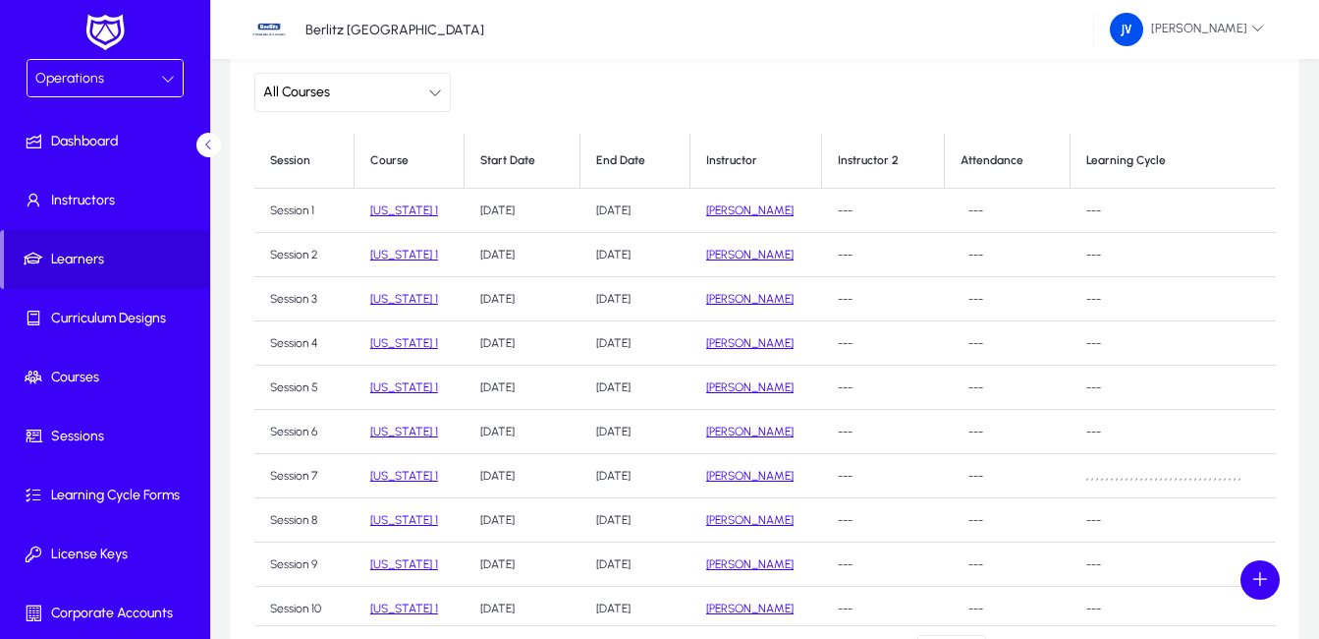
scroll to position [196, 0]
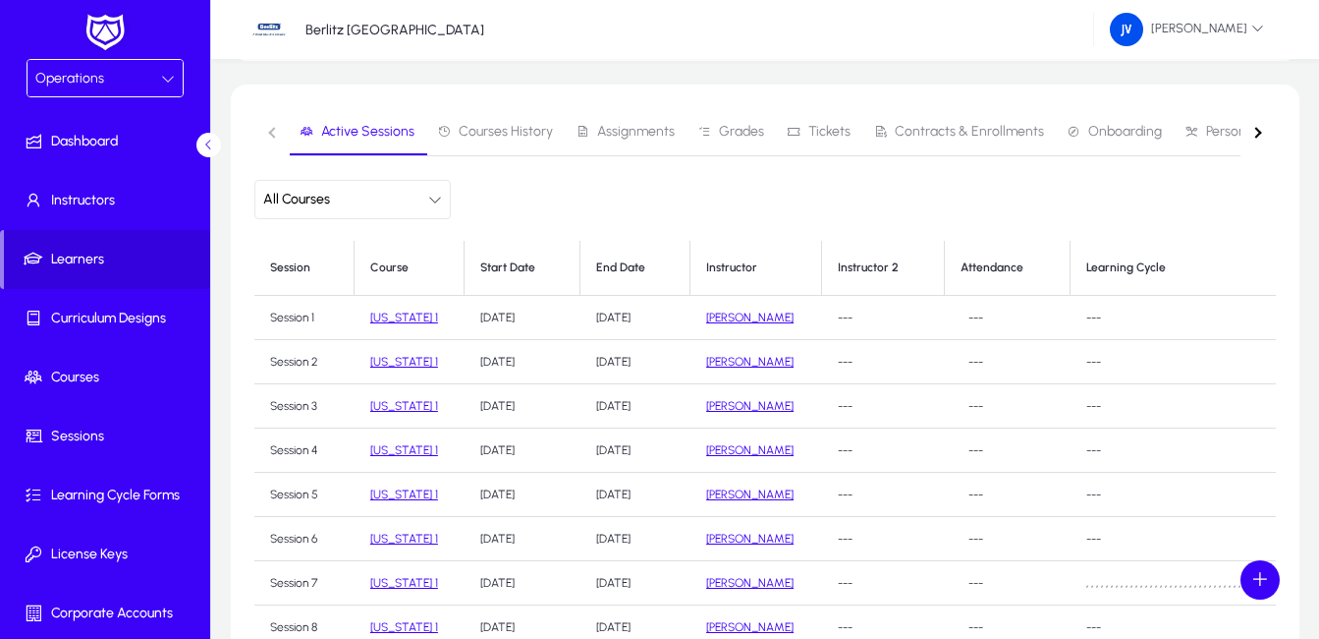
click at [432, 200] on icon "button" at bounding box center [435, 200] width 14 height 14
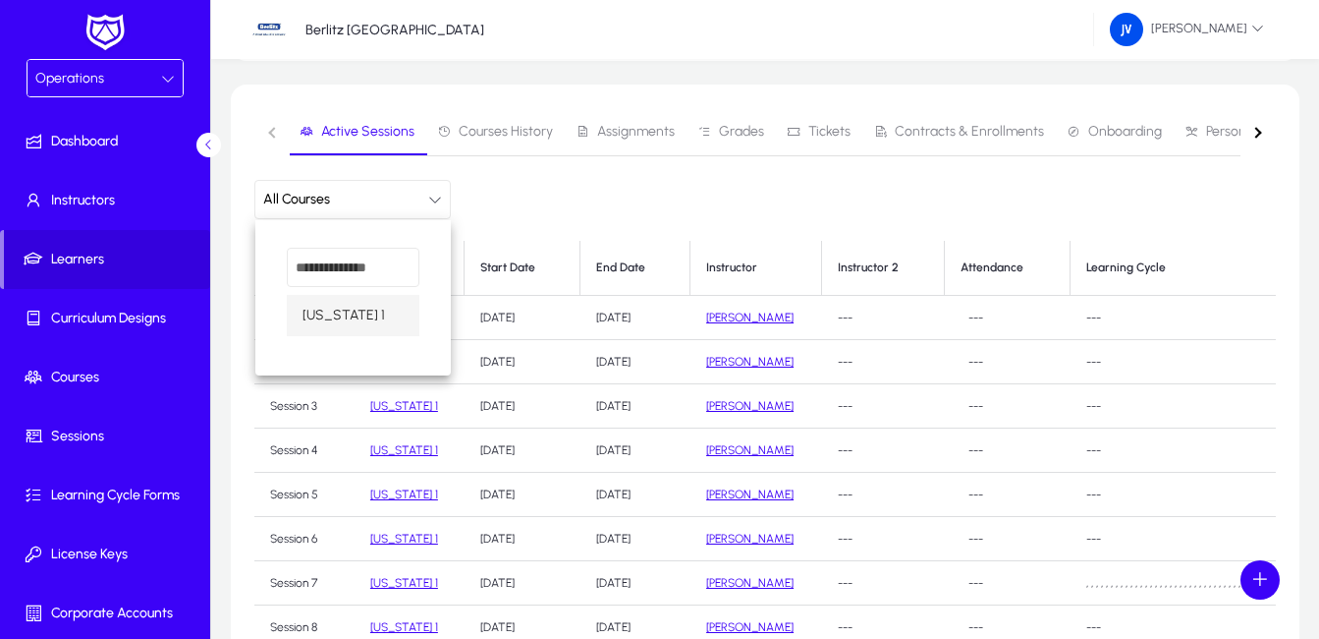
click at [432, 200] on div at bounding box center [659, 319] width 1319 height 639
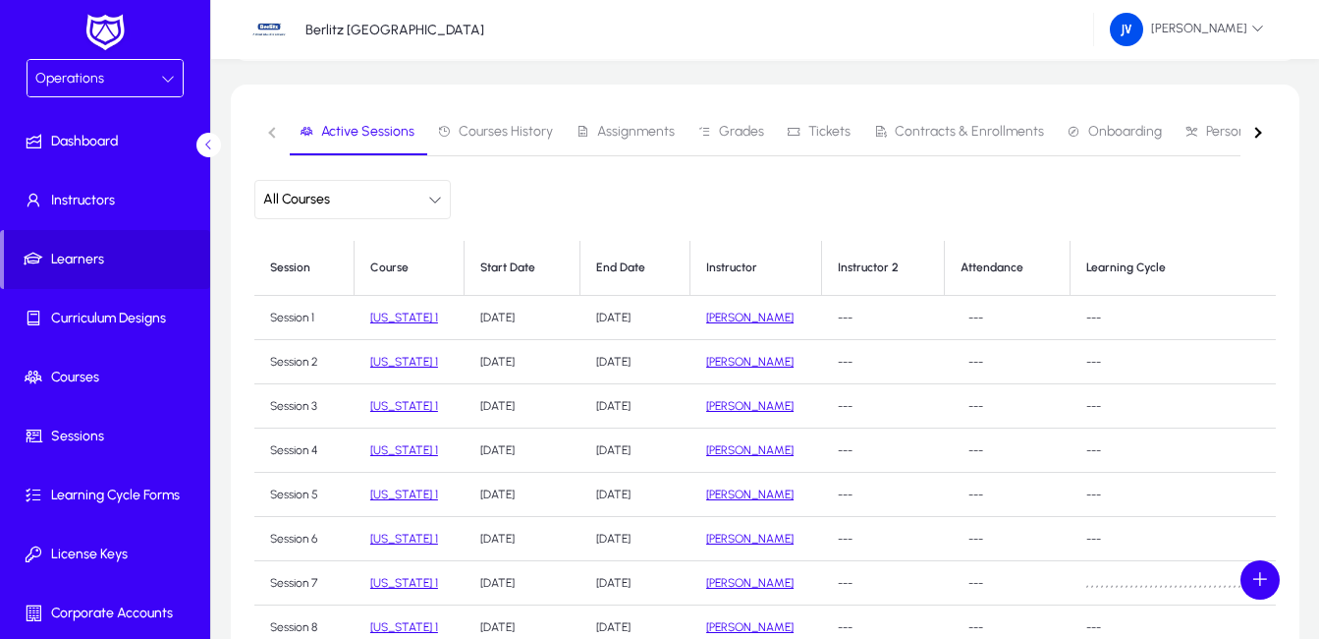
click at [406, 316] on link "[US_STATE] 1" at bounding box center [404, 317] width 68 height 14
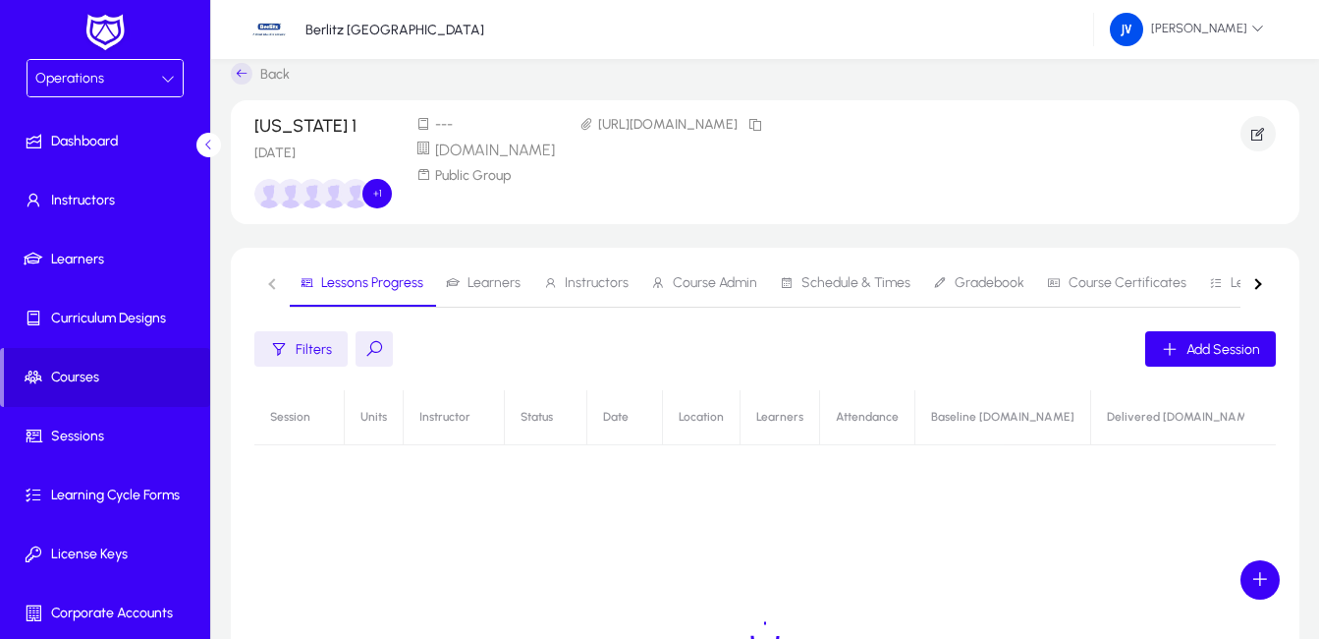
scroll to position [196, 0]
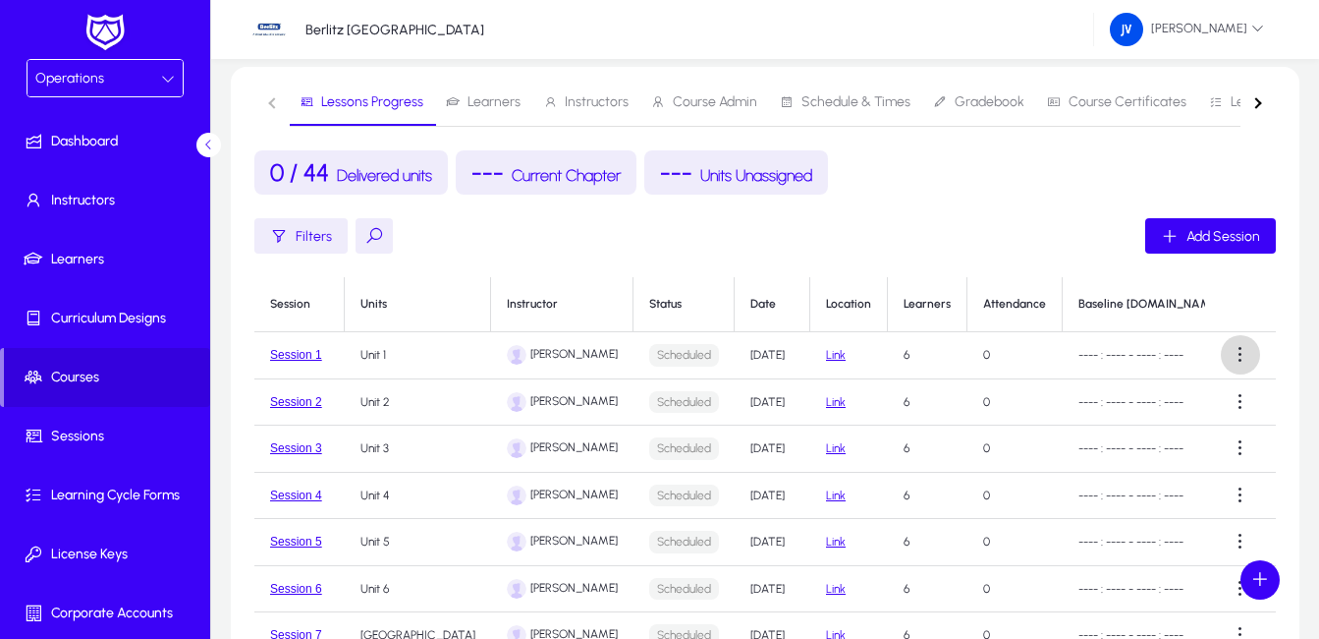
click at [1231, 357] on span at bounding box center [1240, 354] width 39 height 39
click at [1062, 231] on div at bounding box center [659, 319] width 1319 height 639
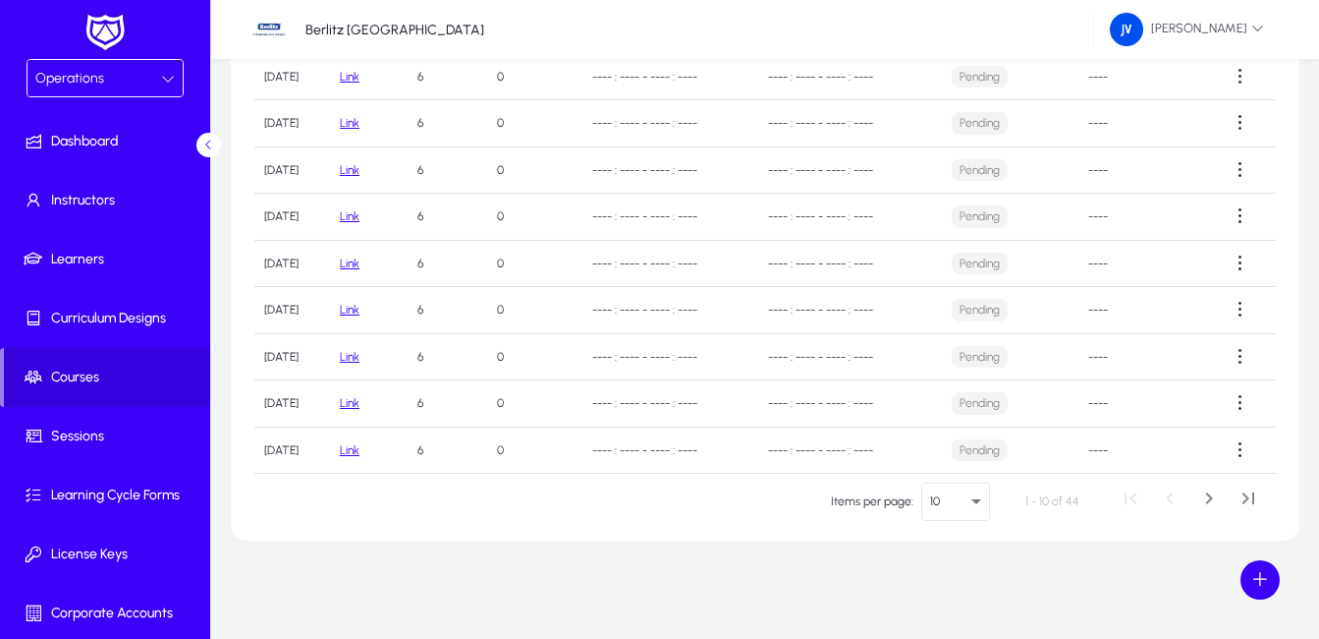
scroll to position [44, 489]
click at [1215, 495] on span "Next page" at bounding box center [1209, 500] width 39 height 39
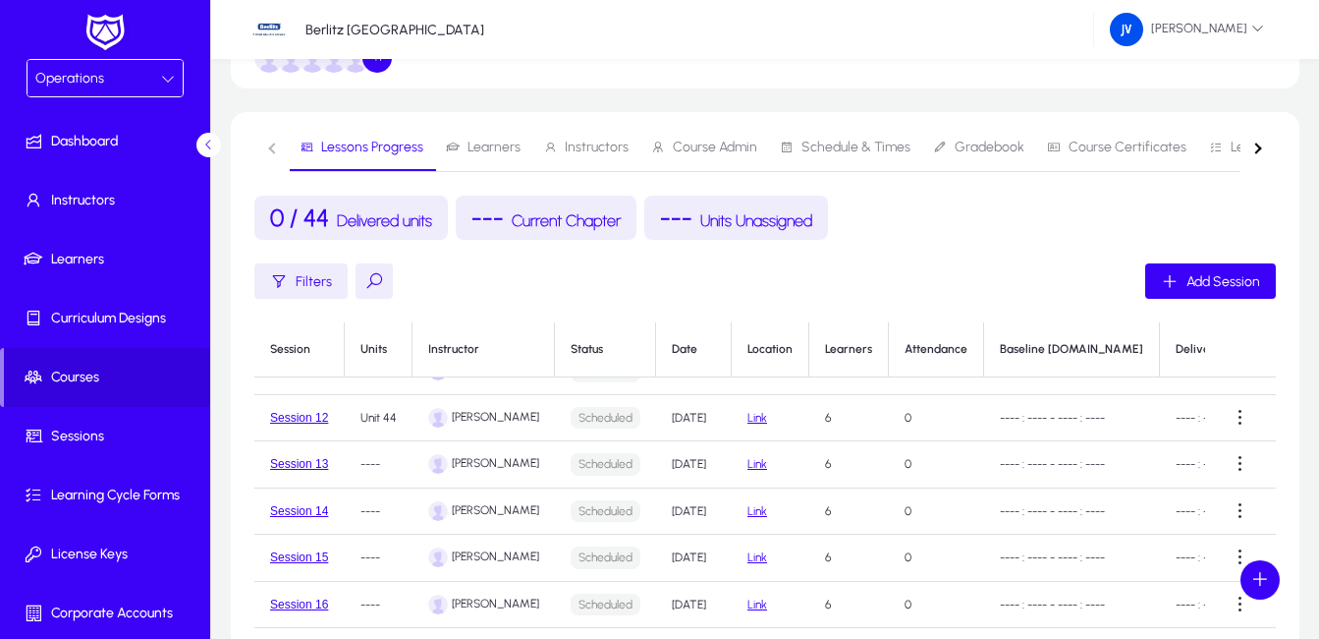
scroll to position [197, 0]
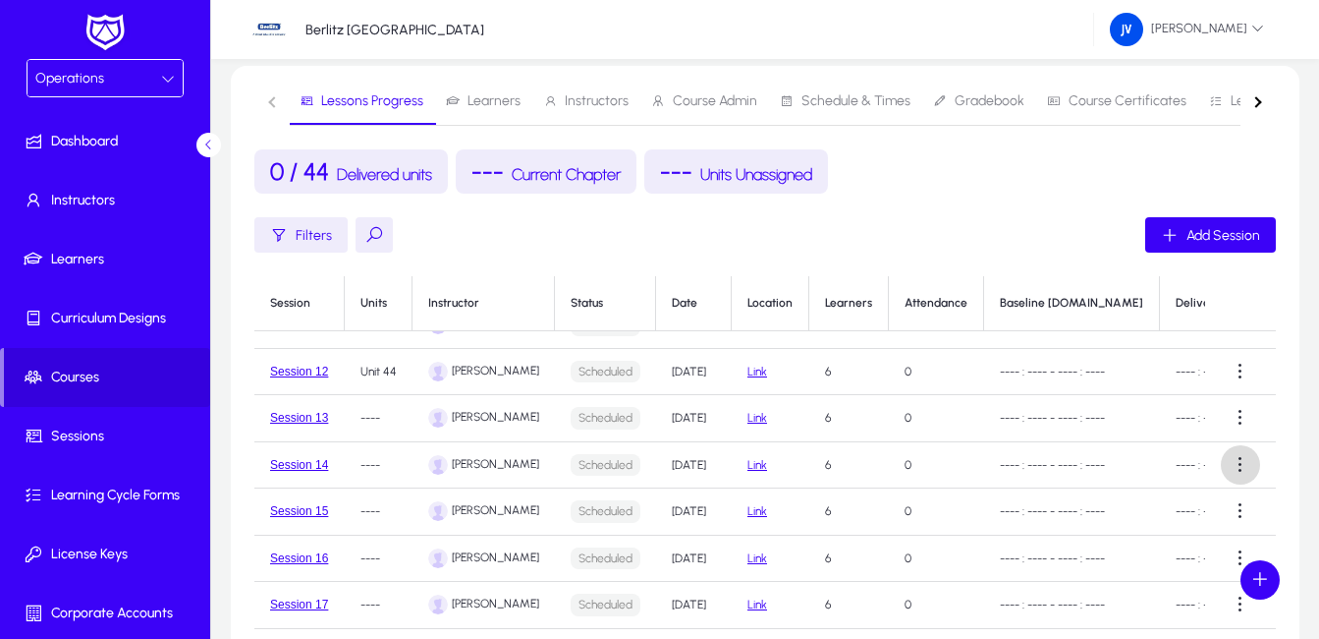
click at [1236, 450] on span at bounding box center [1240, 464] width 39 height 39
click at [1165, 496] on span "Edit" at bounding box center [1195, 498] width 79 height 18
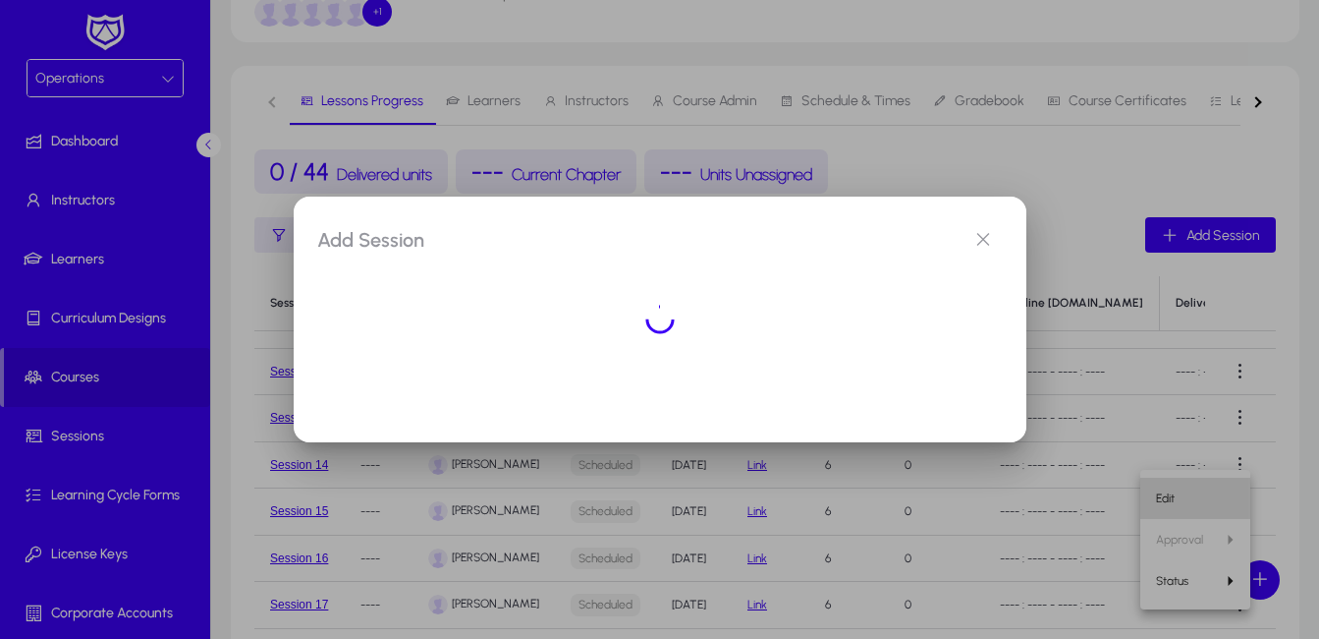
scroll to position [0, 0]
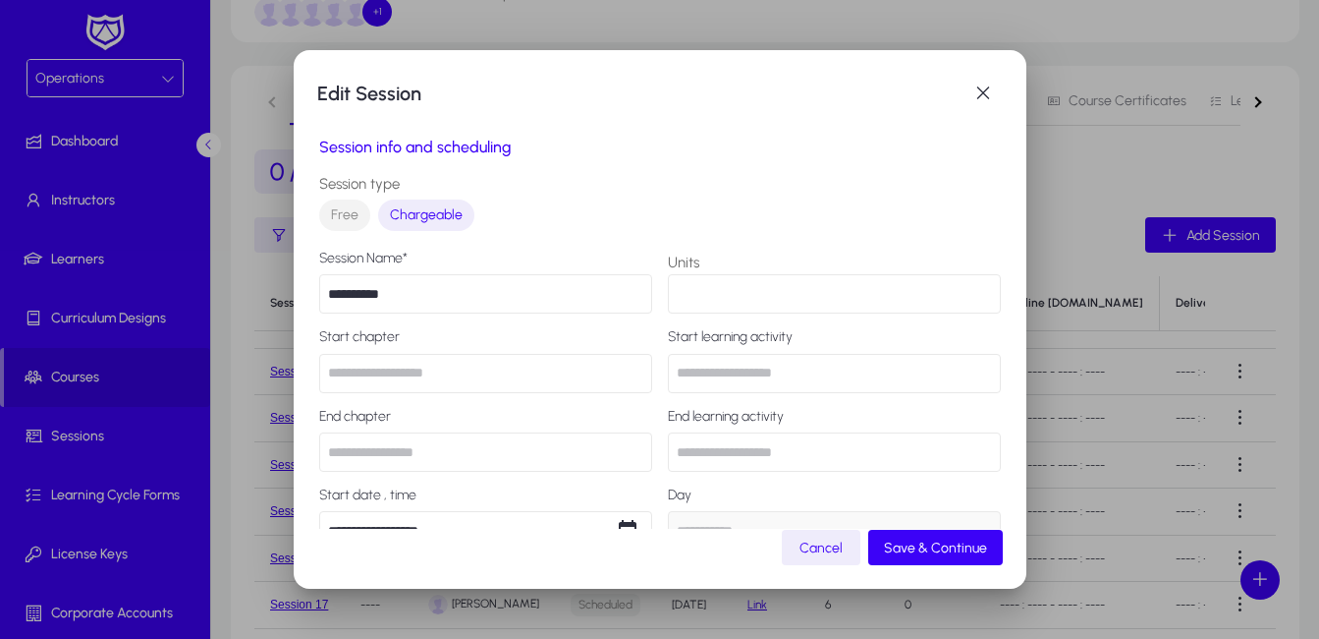
type input "*********"
type input "*****"
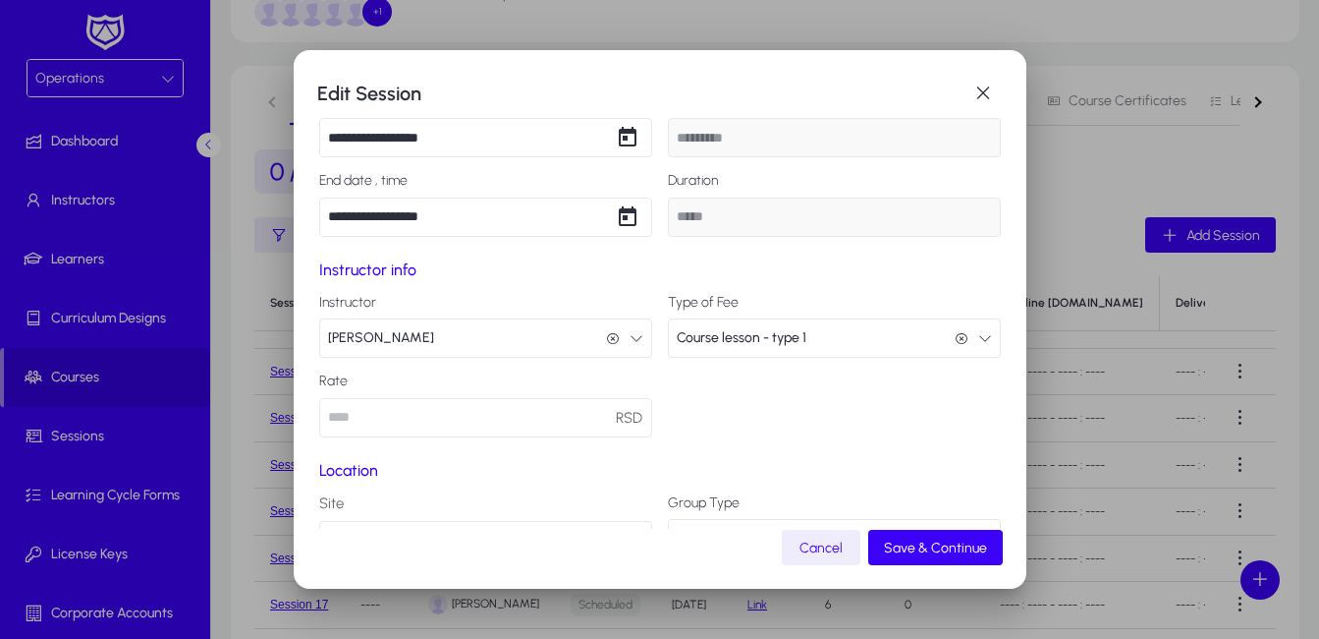
scroll to position [295, 0]
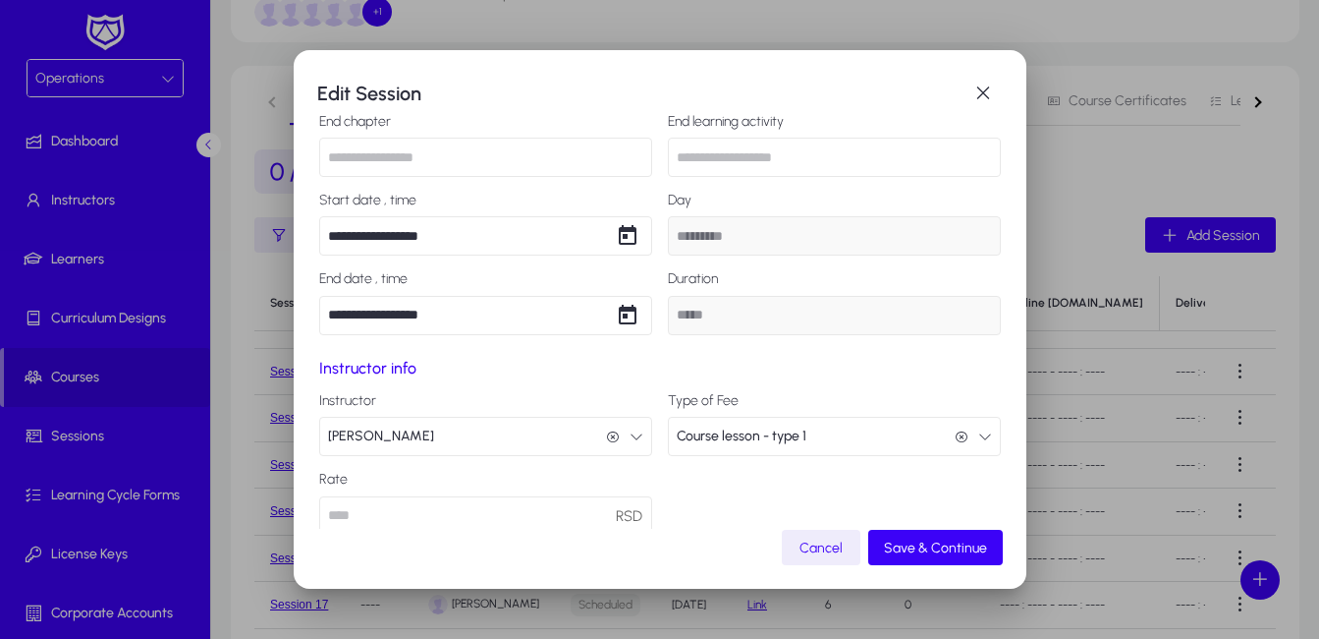
click at [345, 235] on input "**********" at bounding box center [485, 235] width 333 height 39
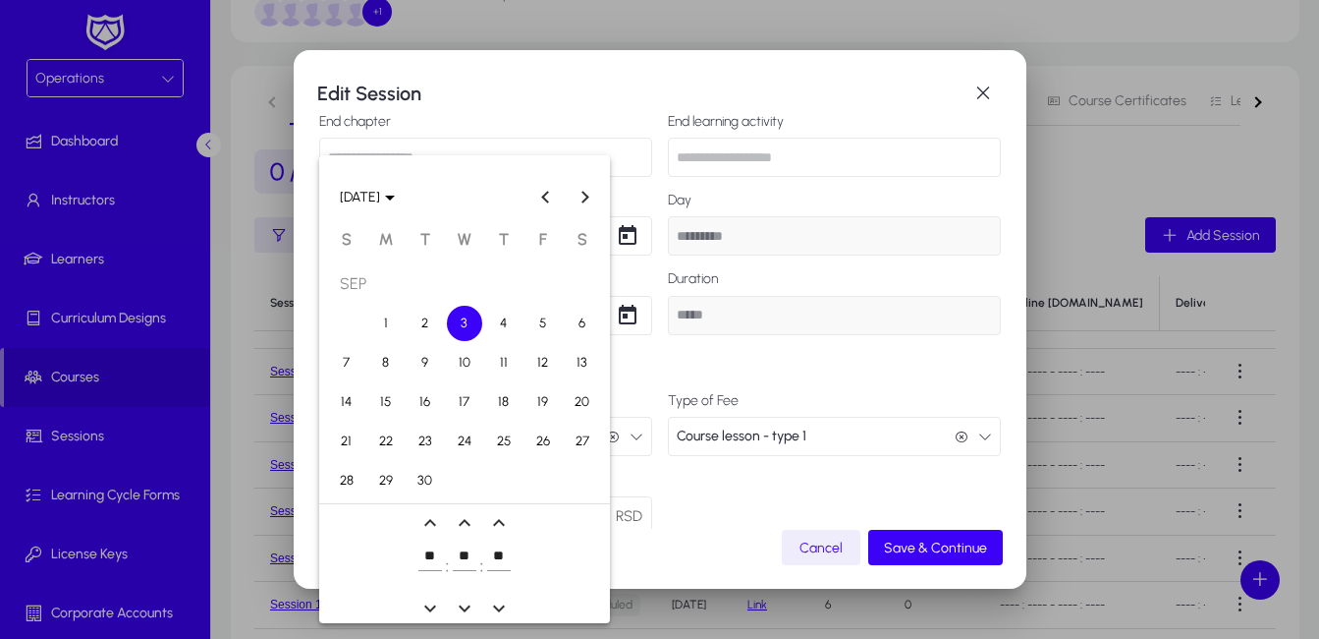
click at [505, 318] on span "4" at bounding box center [503, 323] width 35 height 35
type input "**********"
type input "********"
type input "***"
click at [943, 541] on div at bounding box center [659, 319] width 1319 height 639
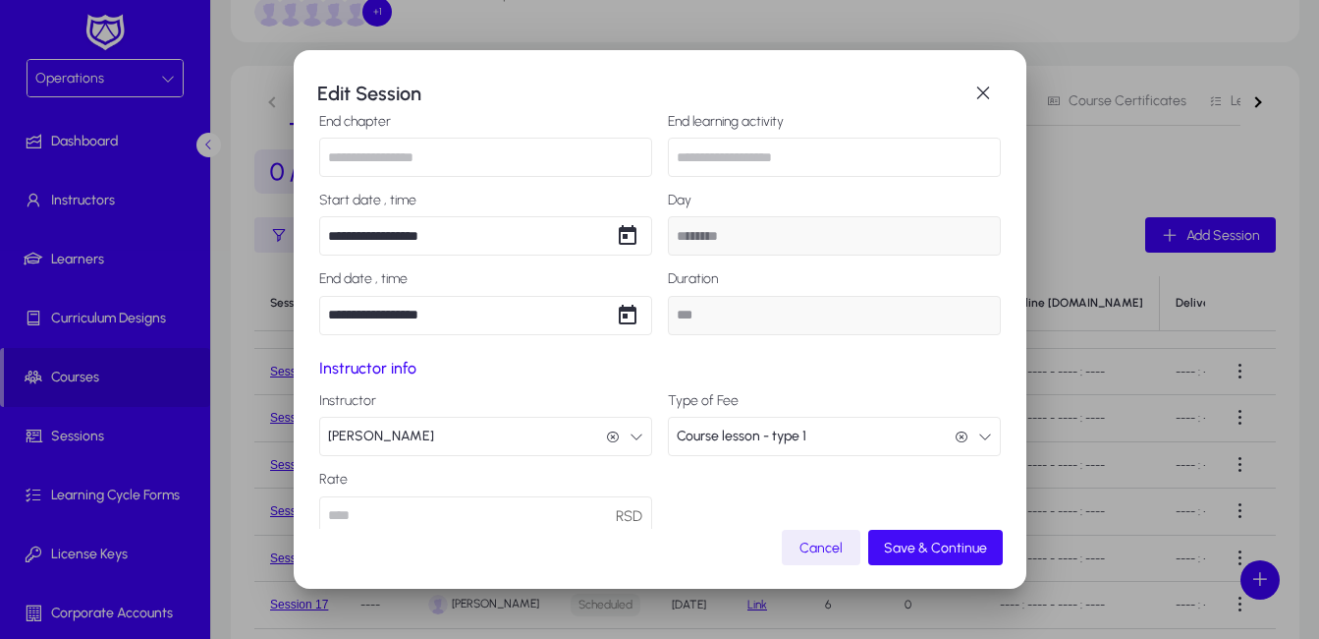
click at [929, 537] on span "submit" at bounding box center [936, 547] width 135 height 47
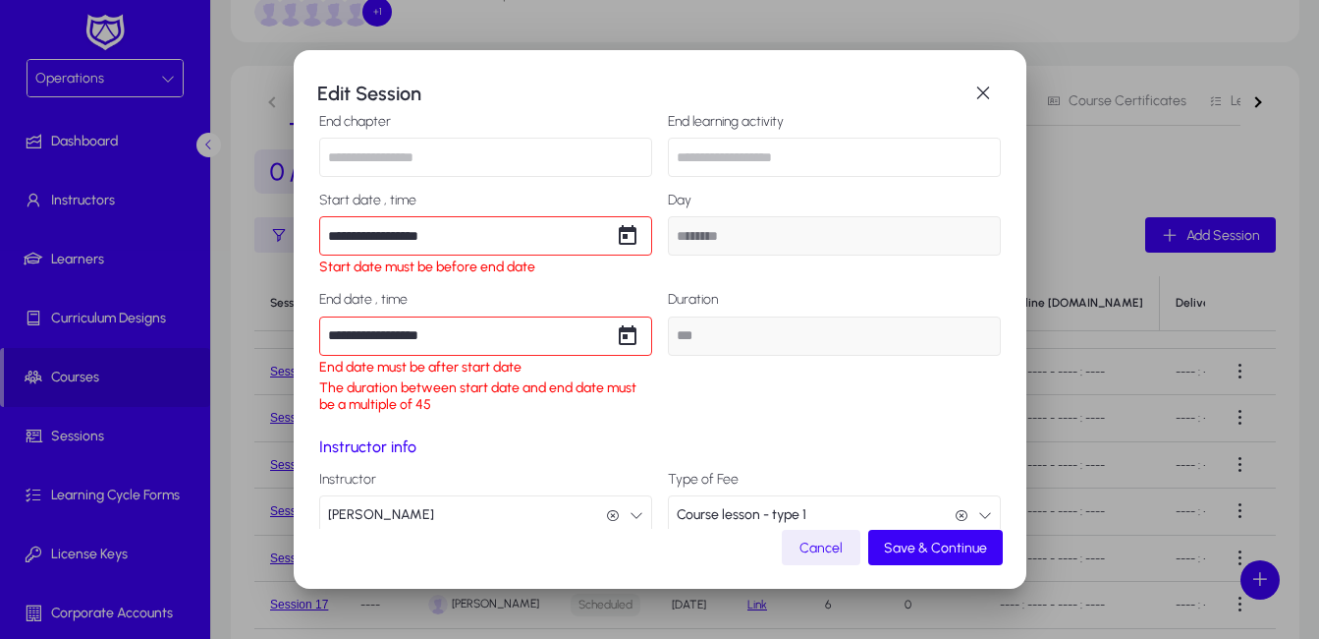
click at [345, 334] on input "**********" at bounding box center [485, 335] width 333 height 39
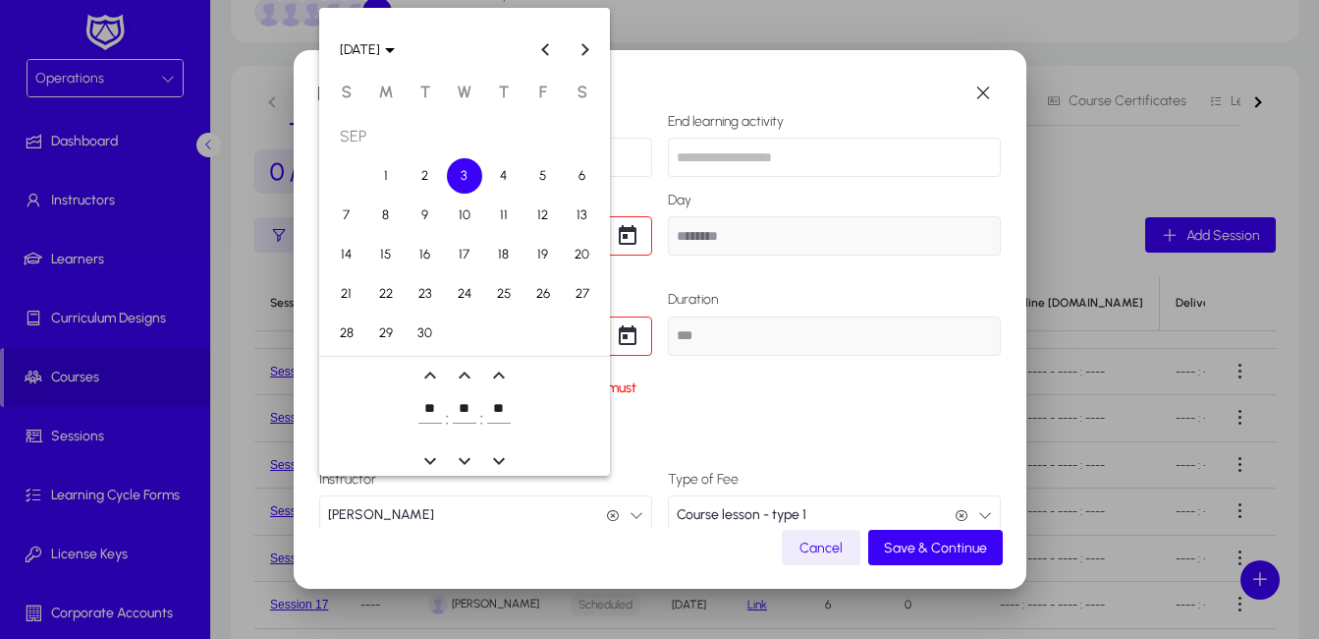
click at [505, 169] on span "4" at bounding box center [503, 175] width 35 height 35
type input "**********"
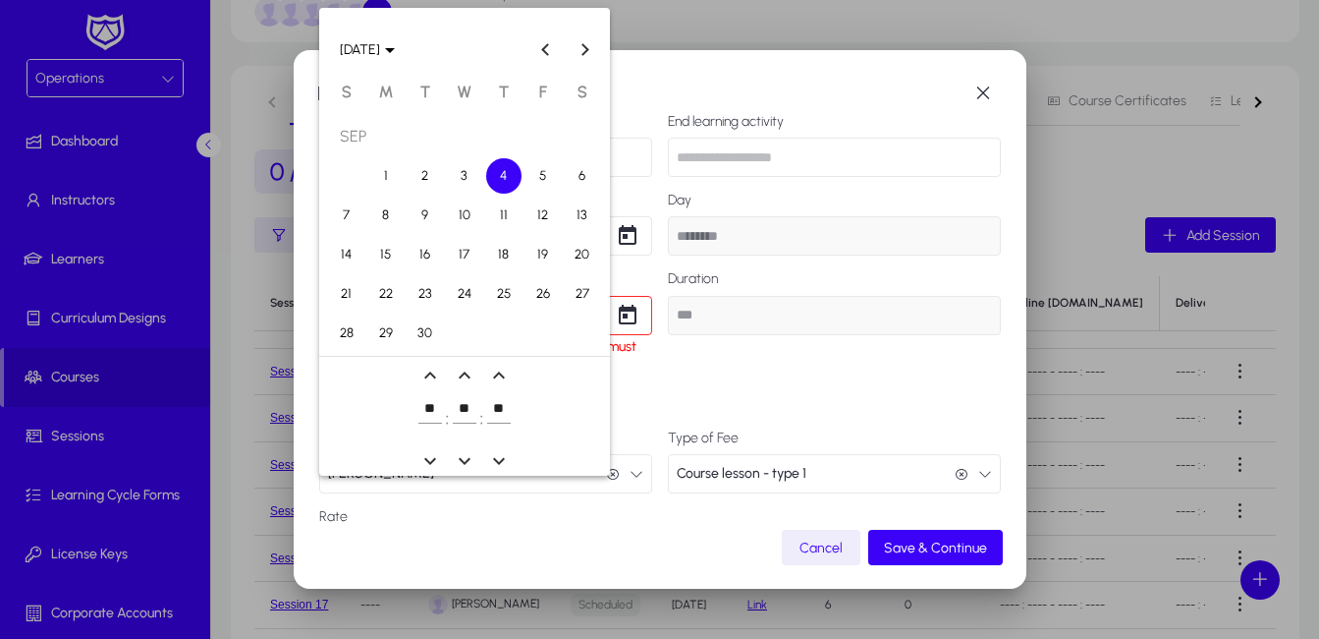
type input "*****"
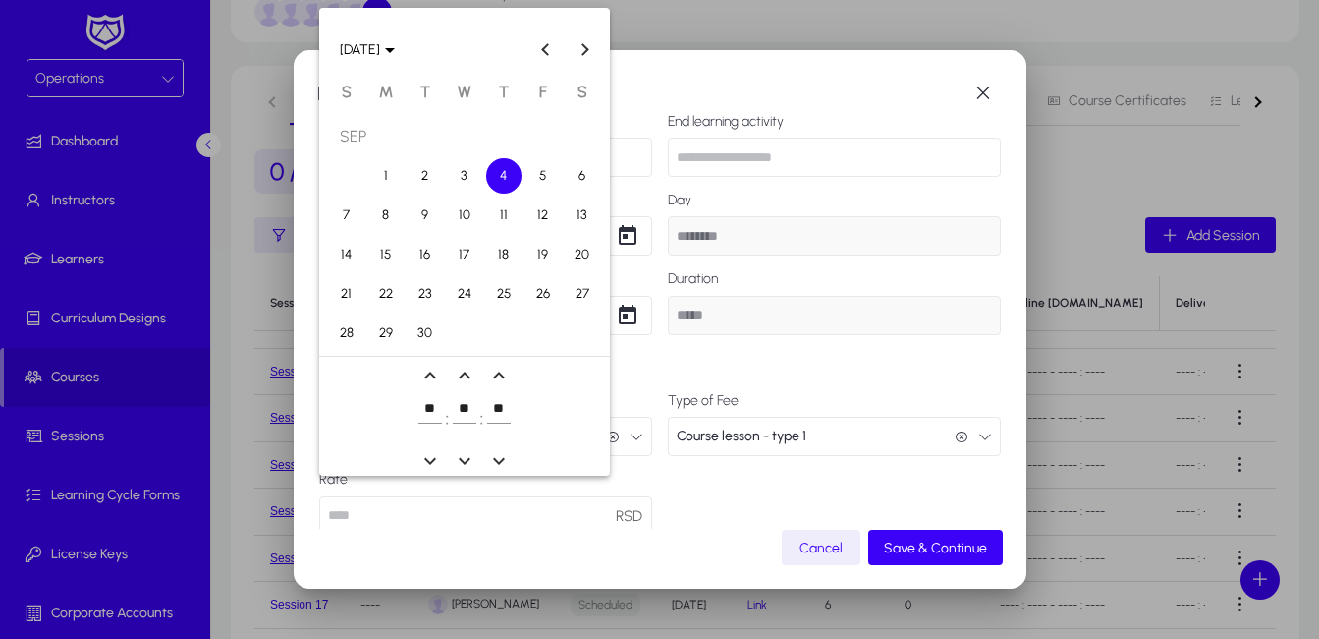
click at [930, 547] on div at bounding box center [659, 319] width 1319 height 639
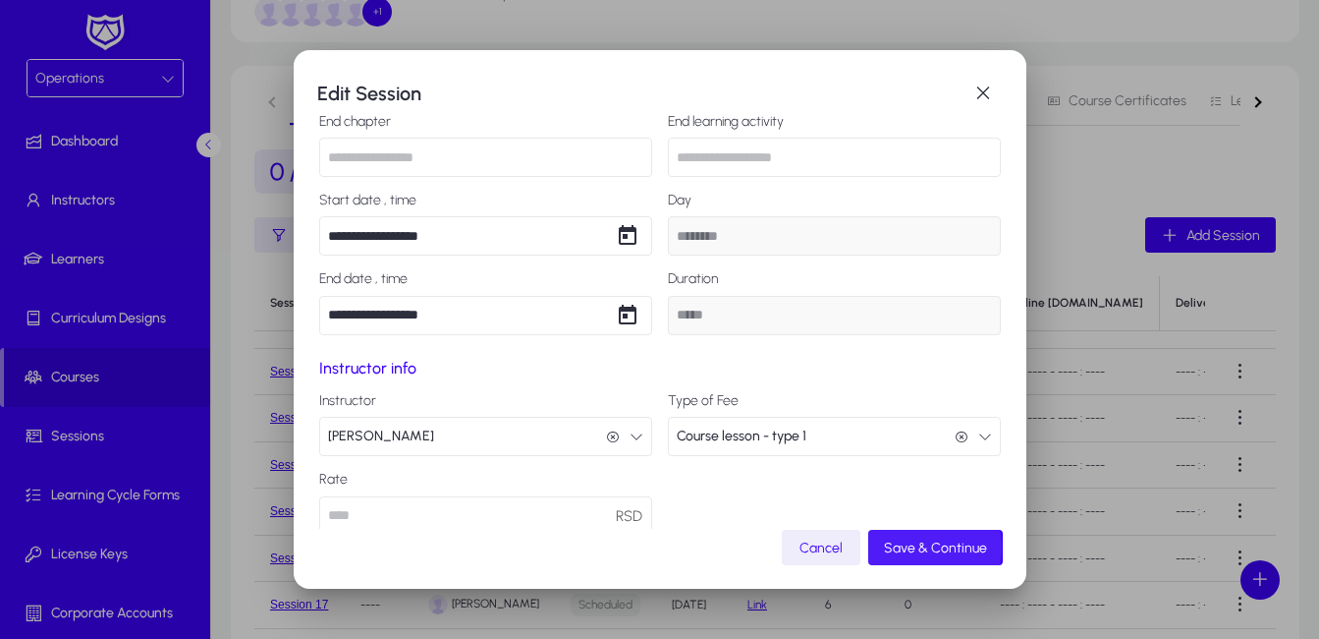
click at [930, 547] on span "Save & Continue" at bounding box center [935, 547] width 103 height 17
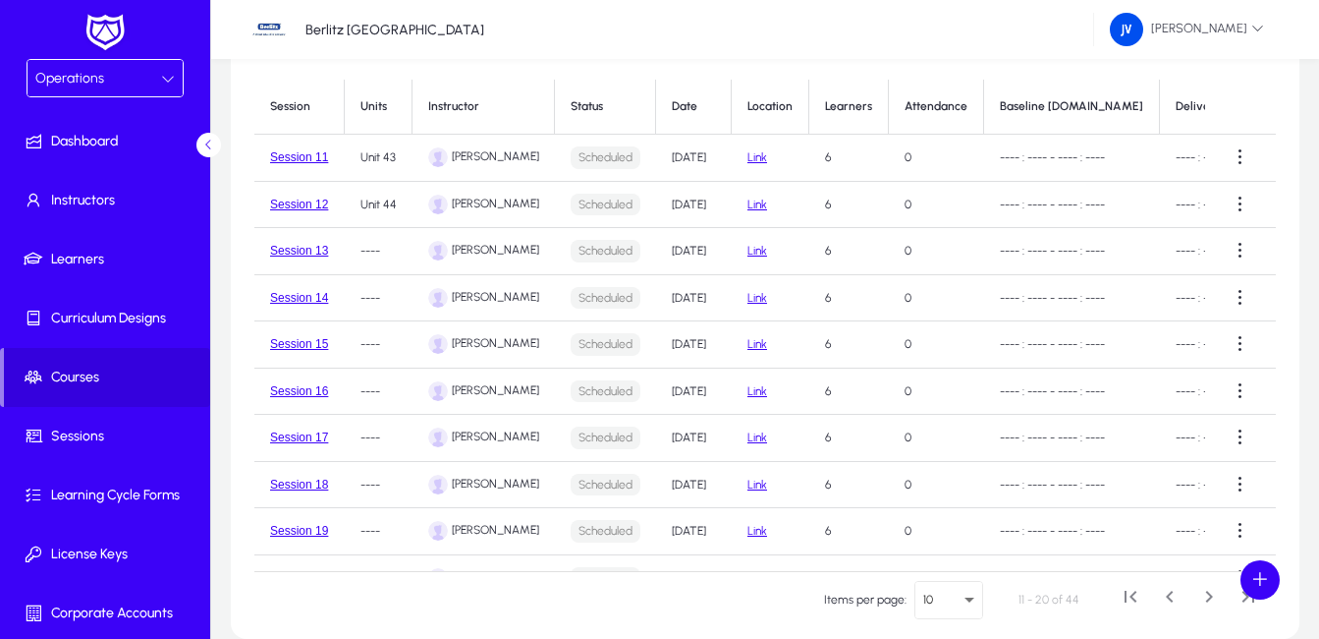
scroll to position [99, 0]
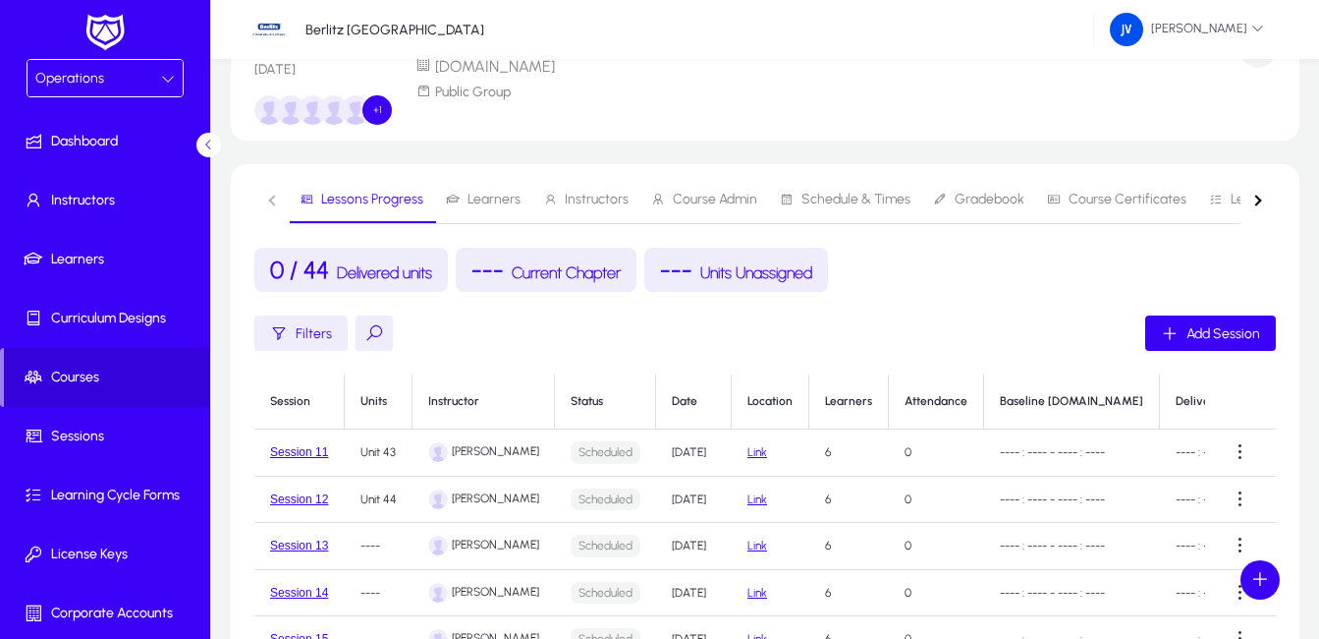
click at [682, 497] on td "[DATE]" at bounding box center [694, 500] width 76 height 47
click at [683, 496] on td "[DATE]" at bounding box center [694, 500] width 76 height 47
drag, startPoint x: 683, startPoint y: 496, endPoint x: 694, endPoint y: 508, distance: 16.0
click at [694, 508] on td "[DATE]" at bounding box center [694, 500] width 76 height 47
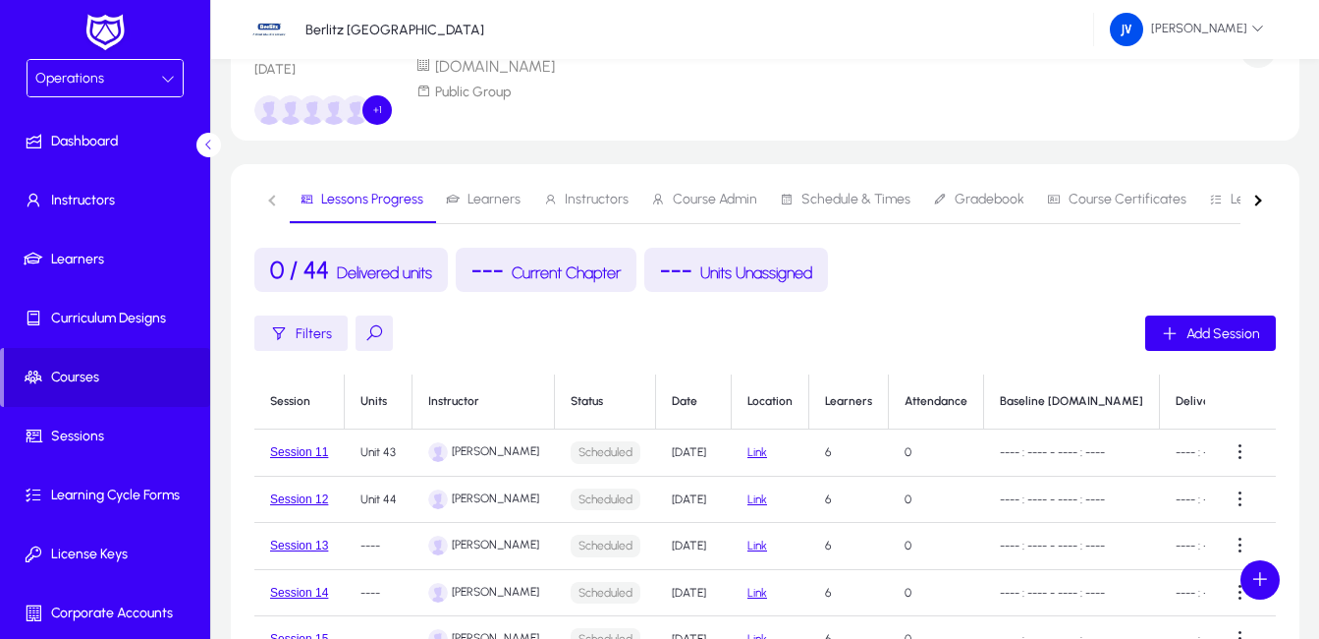
drag, startPoint x: 680, startPoint y: 496, endPoint x: 662, endPoint y: 495, distance: 17.7
click at [662, 495] on td "[DATE]" at bounding box center [694, 500] width 76 height 47
drag, startPoint x: 662, startPoint y: 495, endPoint x: 684, endPoint y: 500, distance: 22.2
click at [684, 500] on td "[DATE]" at bounding box center [694, 500] width 76 height 47
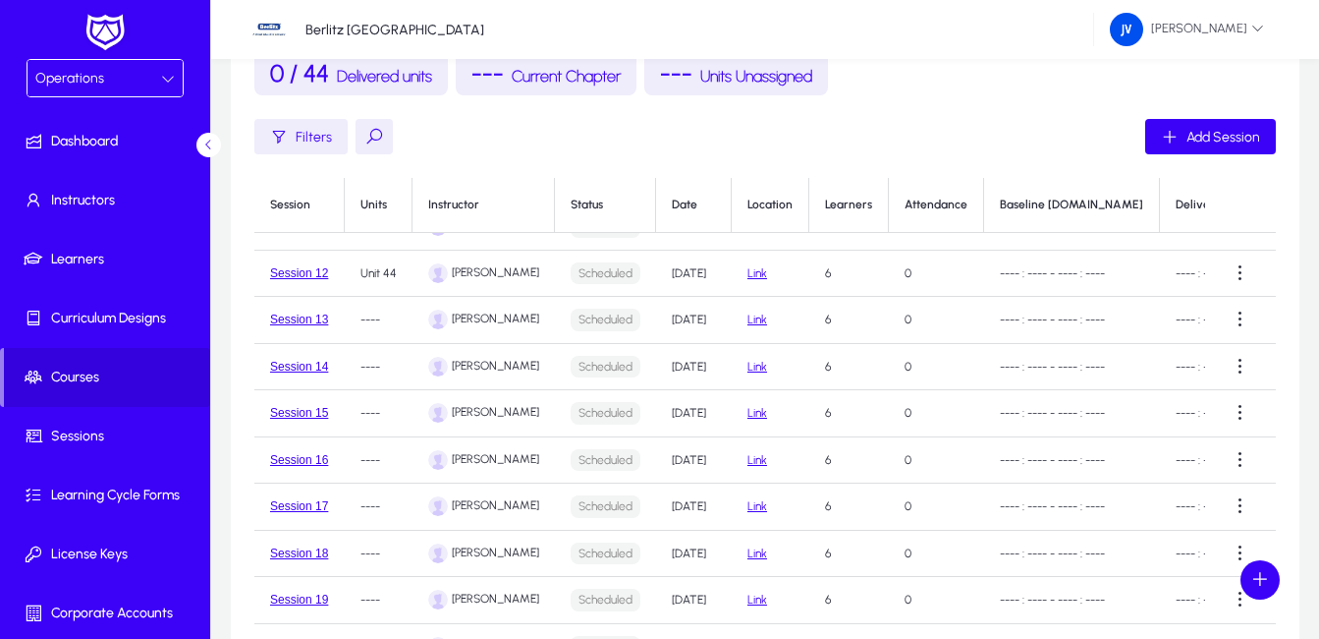
scroll to position [44, 0]
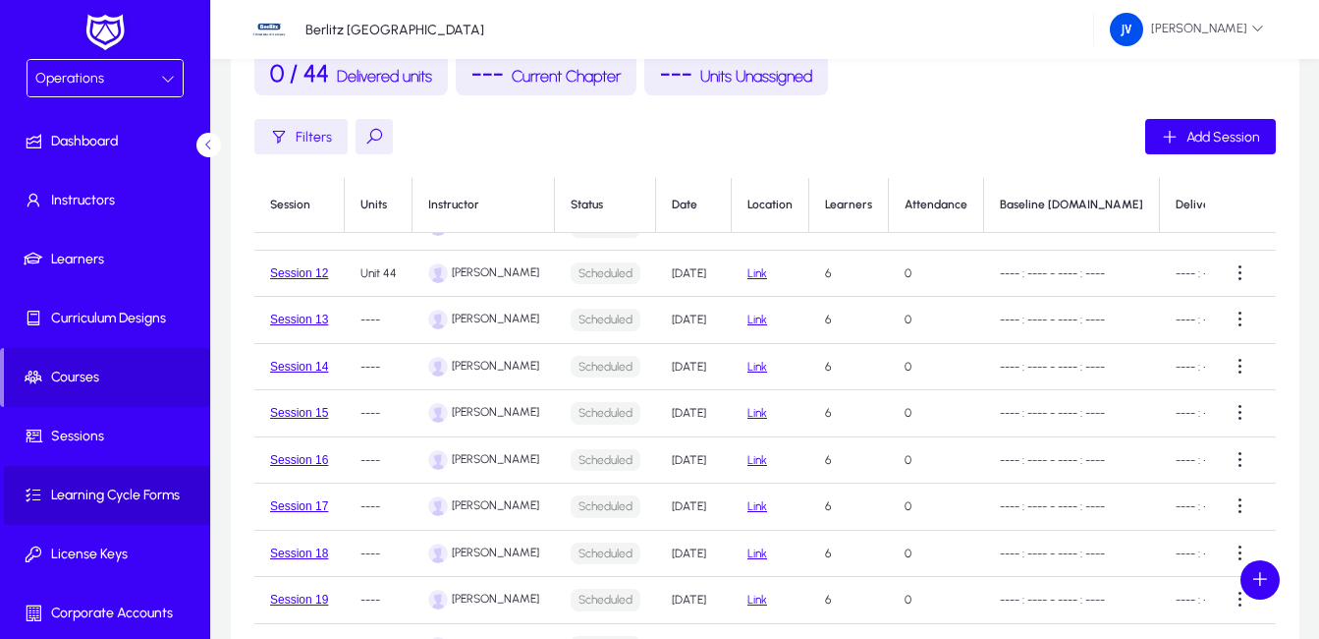
click at [136, 491] on span "Learning Cycle Forms" at bounding box center [109, 495] width 210 height 20
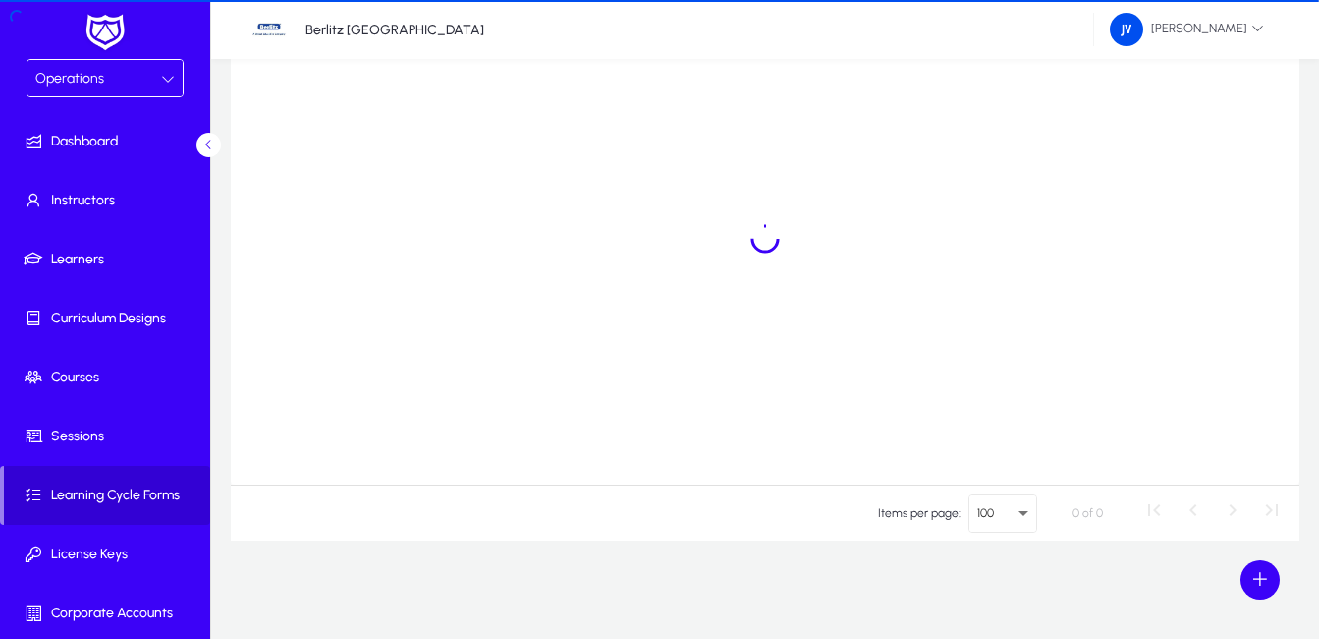
scroll to position [204, 0]
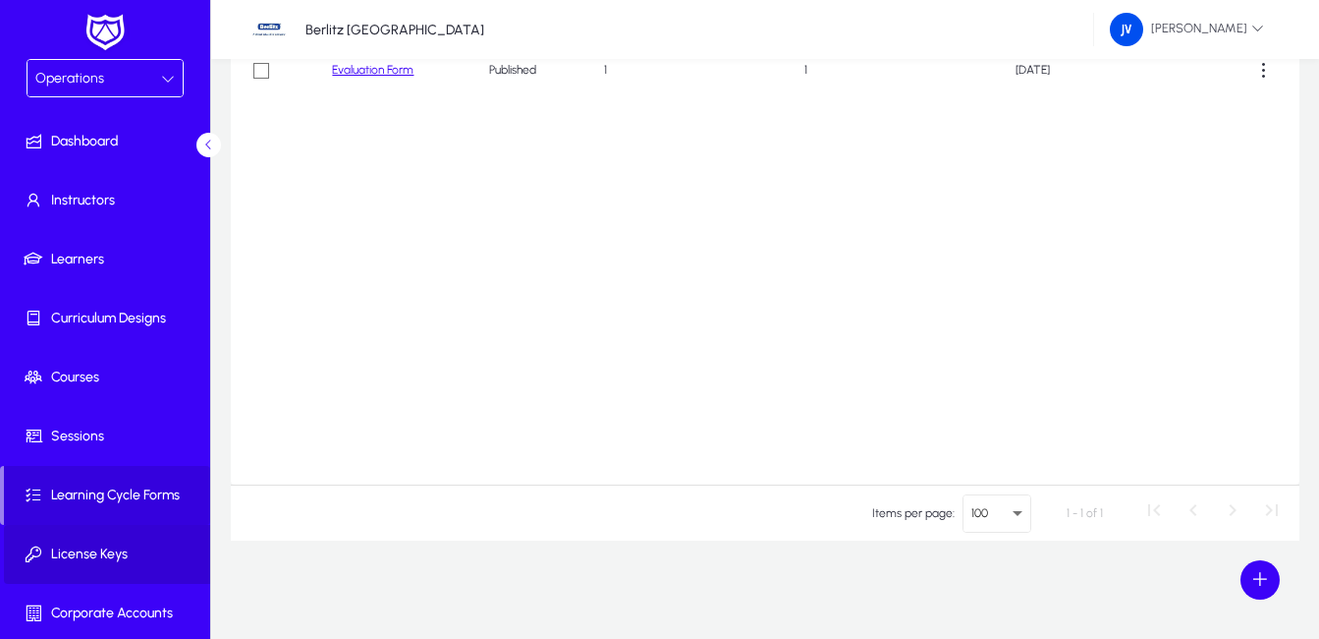
click at [138, 548] on span "License Keys" at bounding box center [109, 554] width 210 height 20
